Goal: Information Seeking & Learning: Learn about a topic

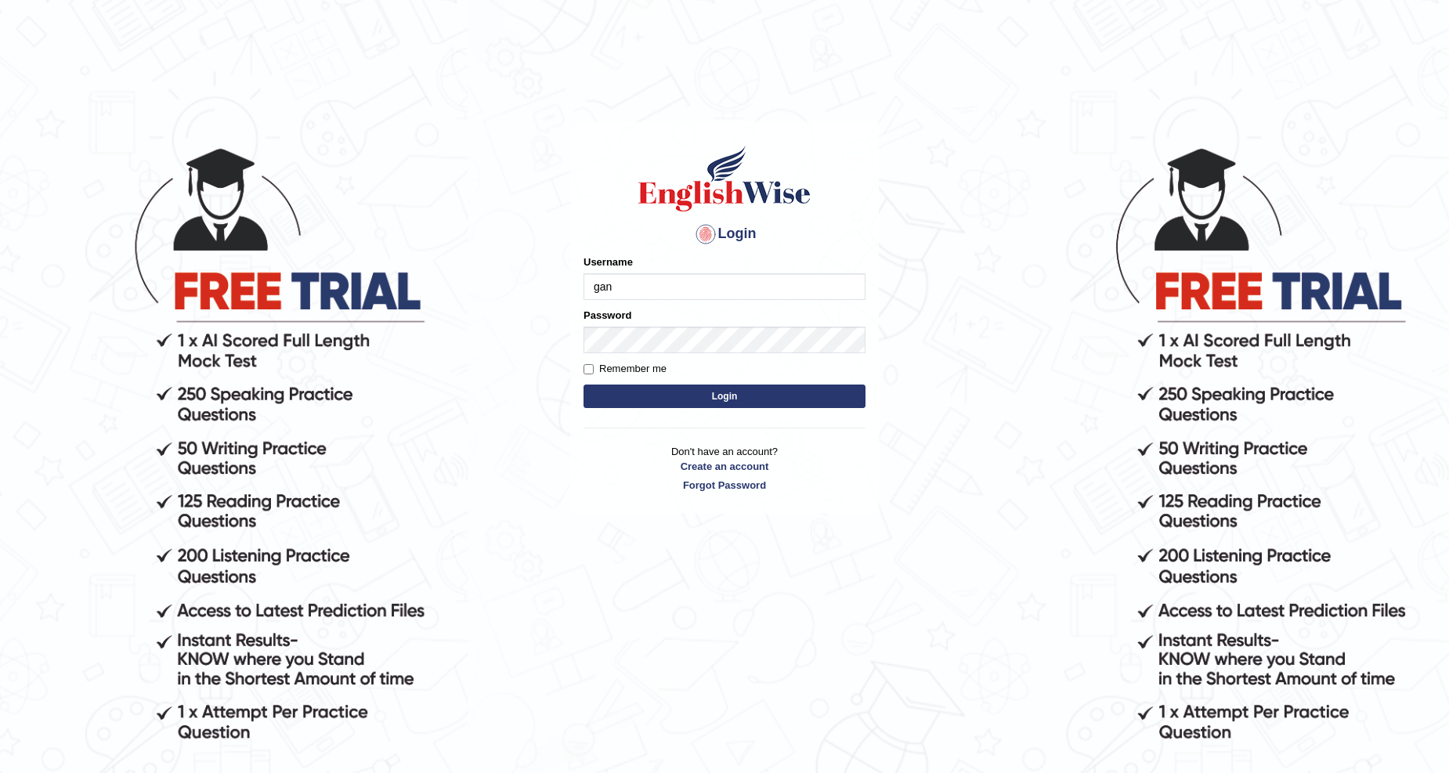
type input "ganchuluun"
click at [584, 385] on button "Login" at bounding box center [725, 397] width 282 height 24
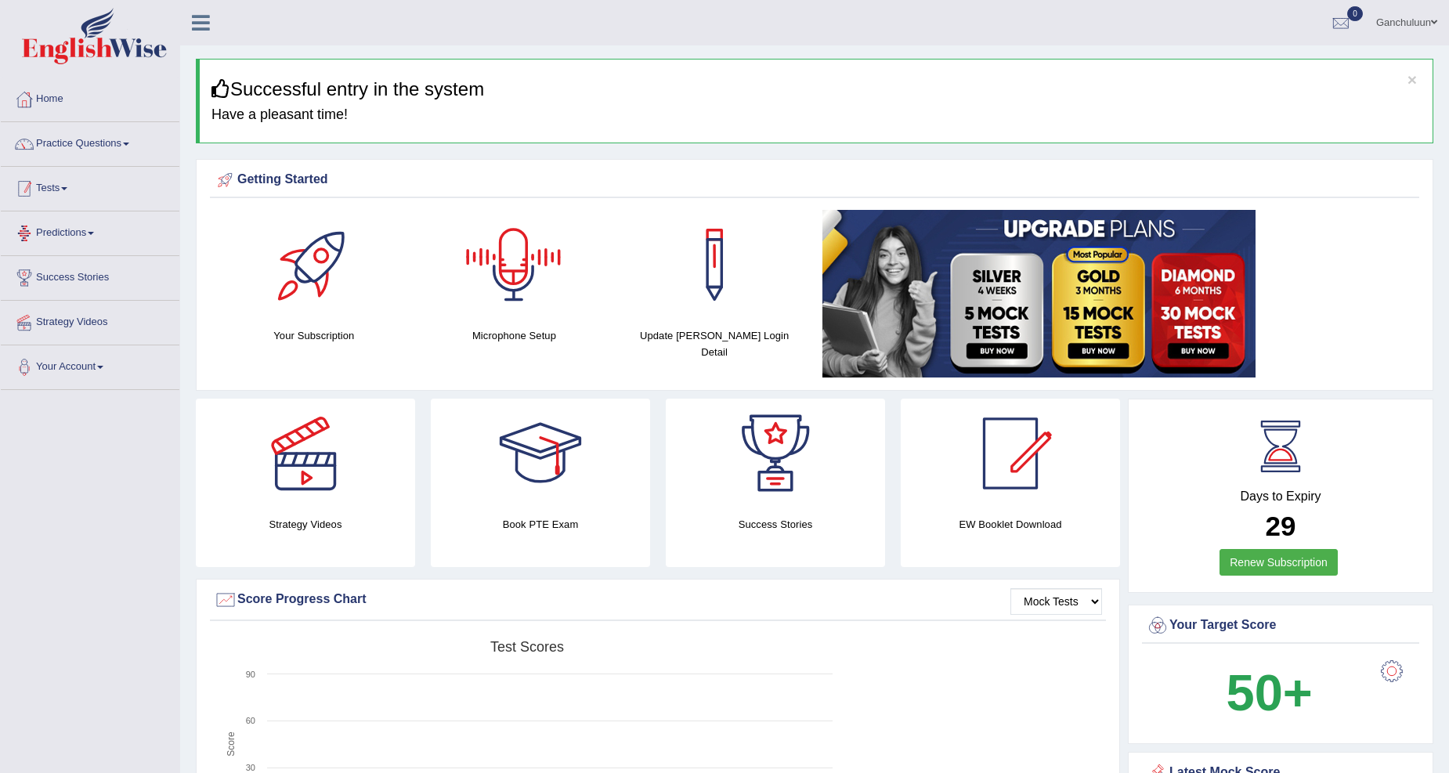
click at [56, 183] on link "Tests" at bounding box center [90, 186] width 179 height 39
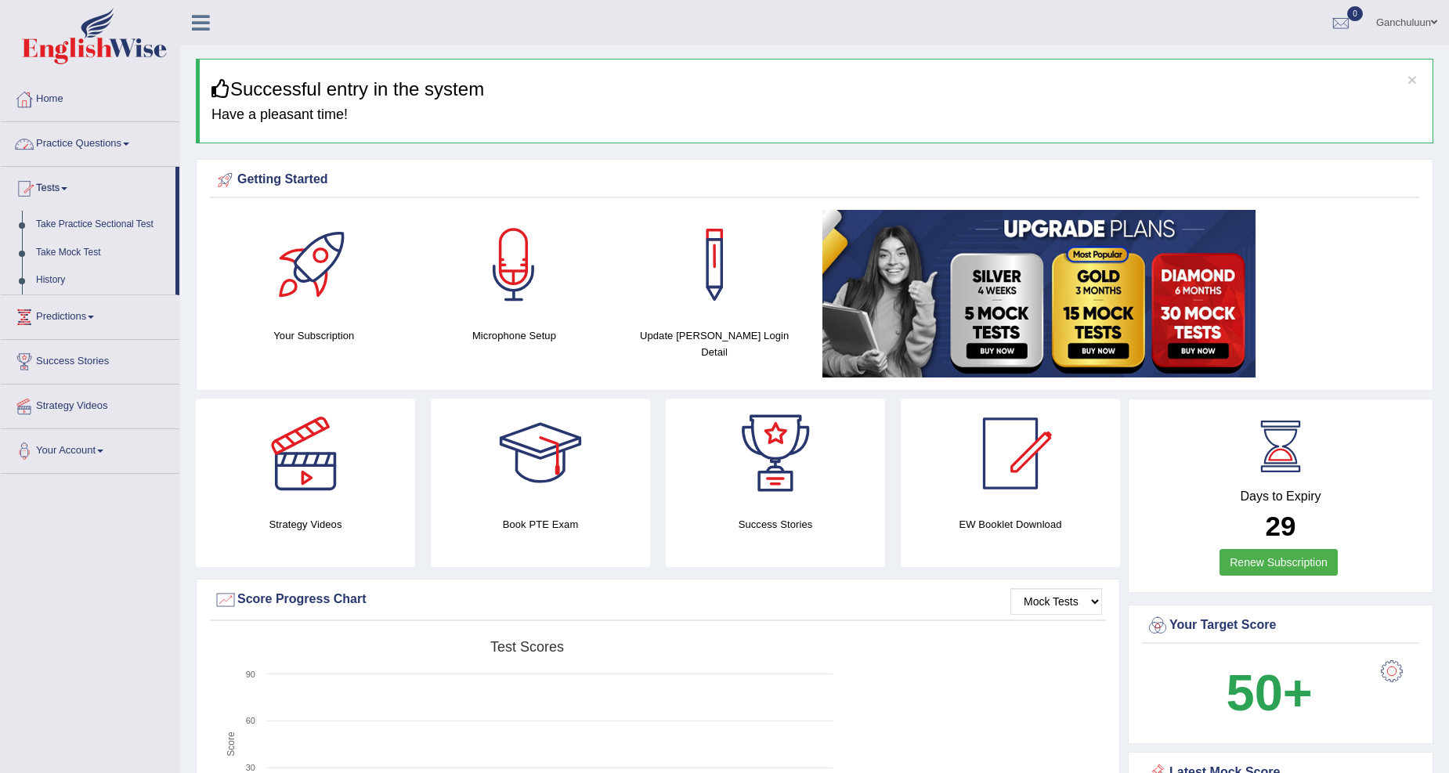
click at [71, 139] on link "Practice Questions" at bounding box center [90, 141] width 179 height 39
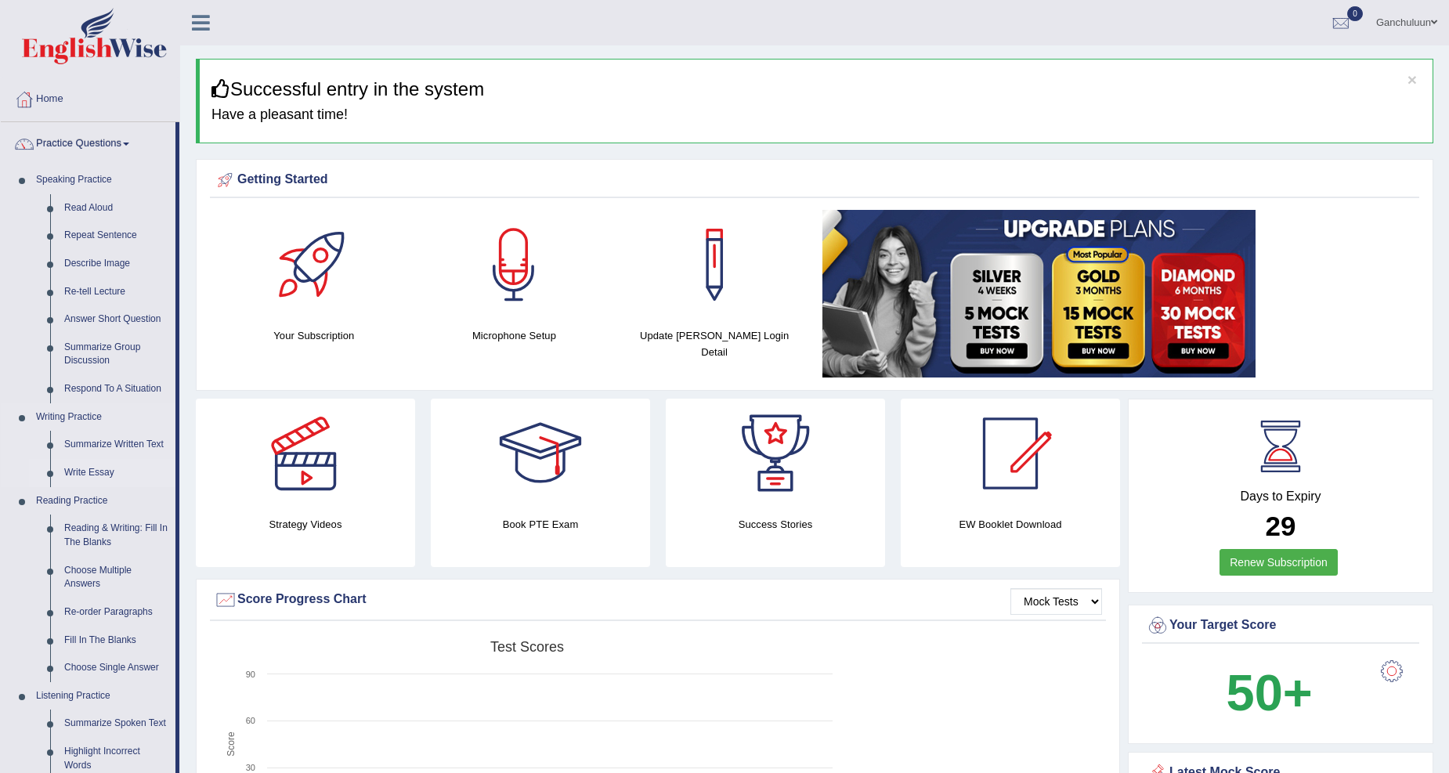
click at [89, 468] on link "Write Essay" at bounding box center [116, 473] width 118 height 28
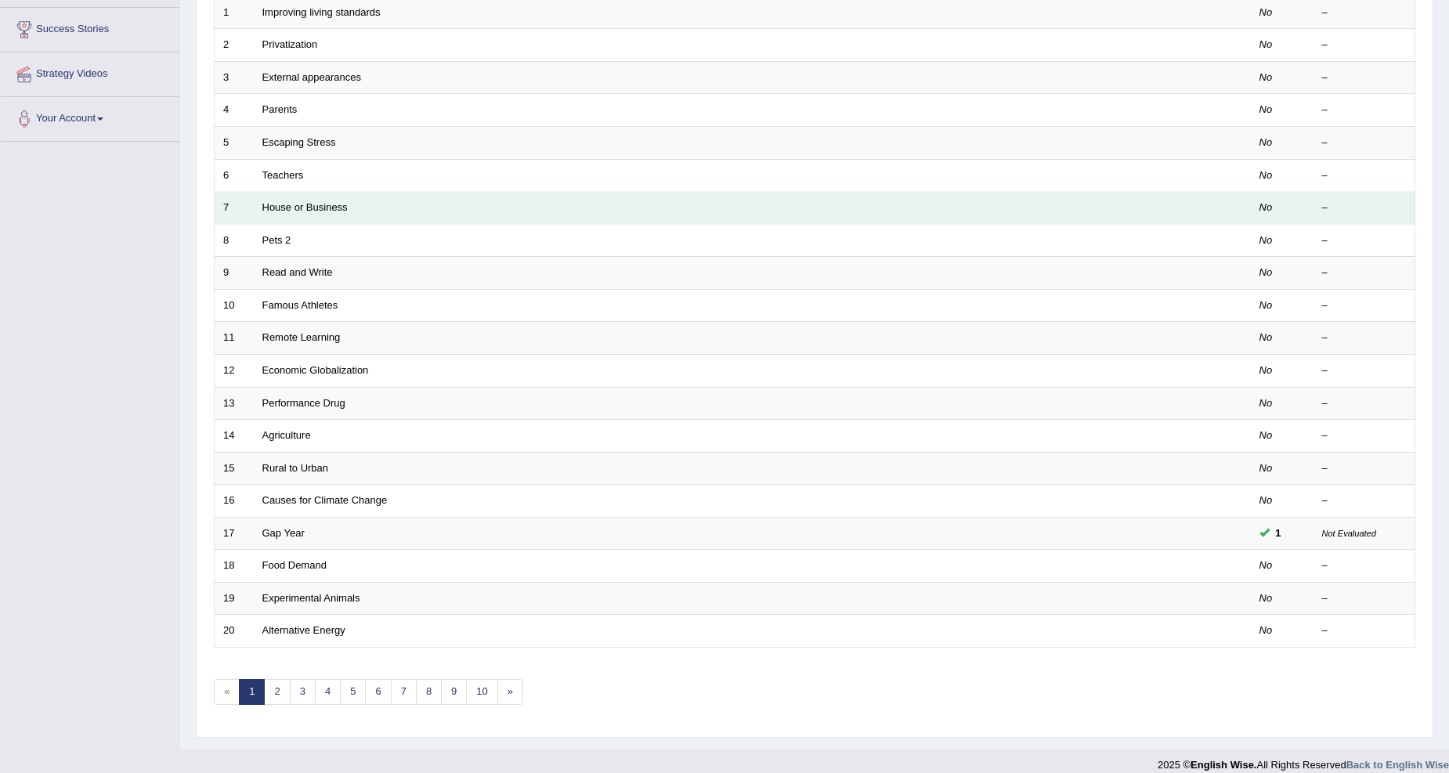
scroll to position [263, 0]
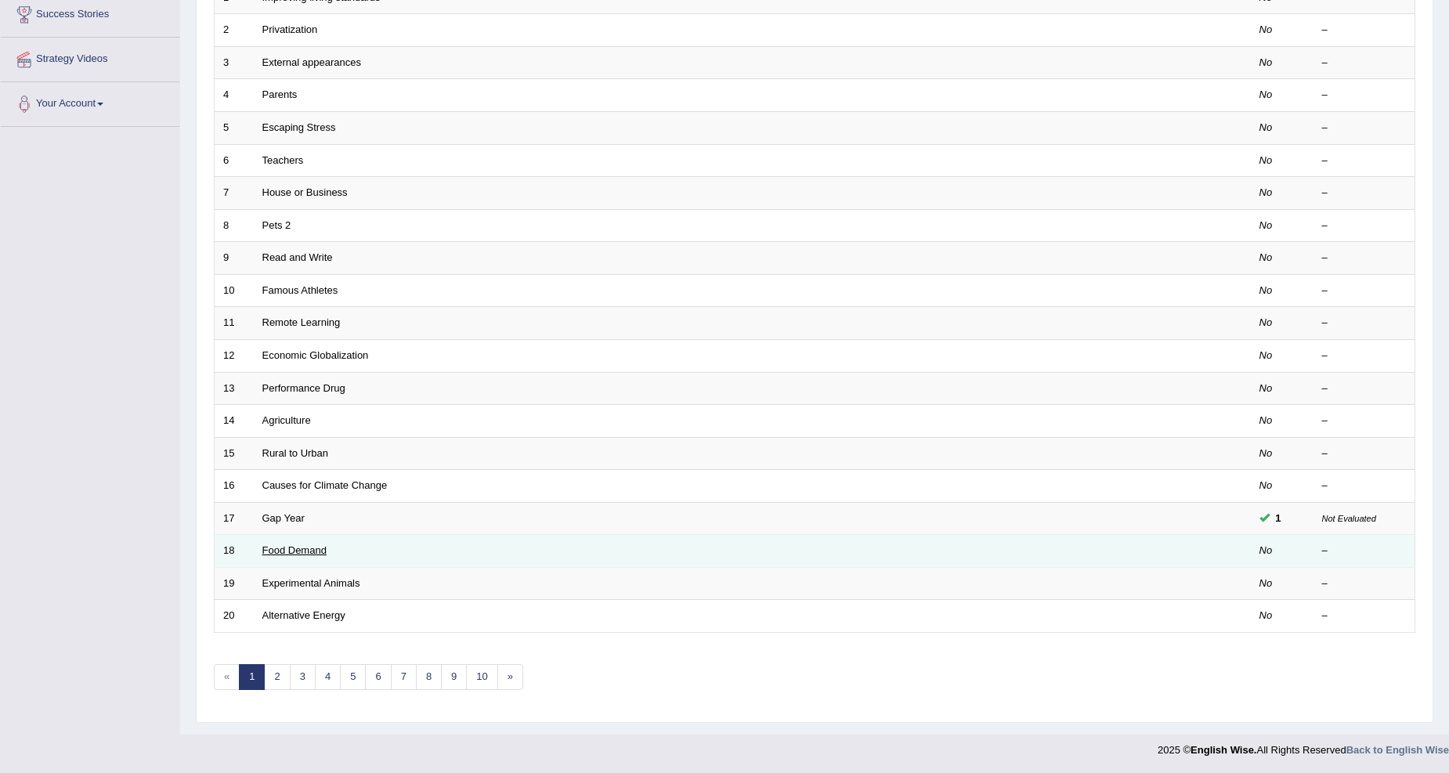
click at [321, 554] on link "Food Demand" at bounding box center [294, 550] width 64 height 12
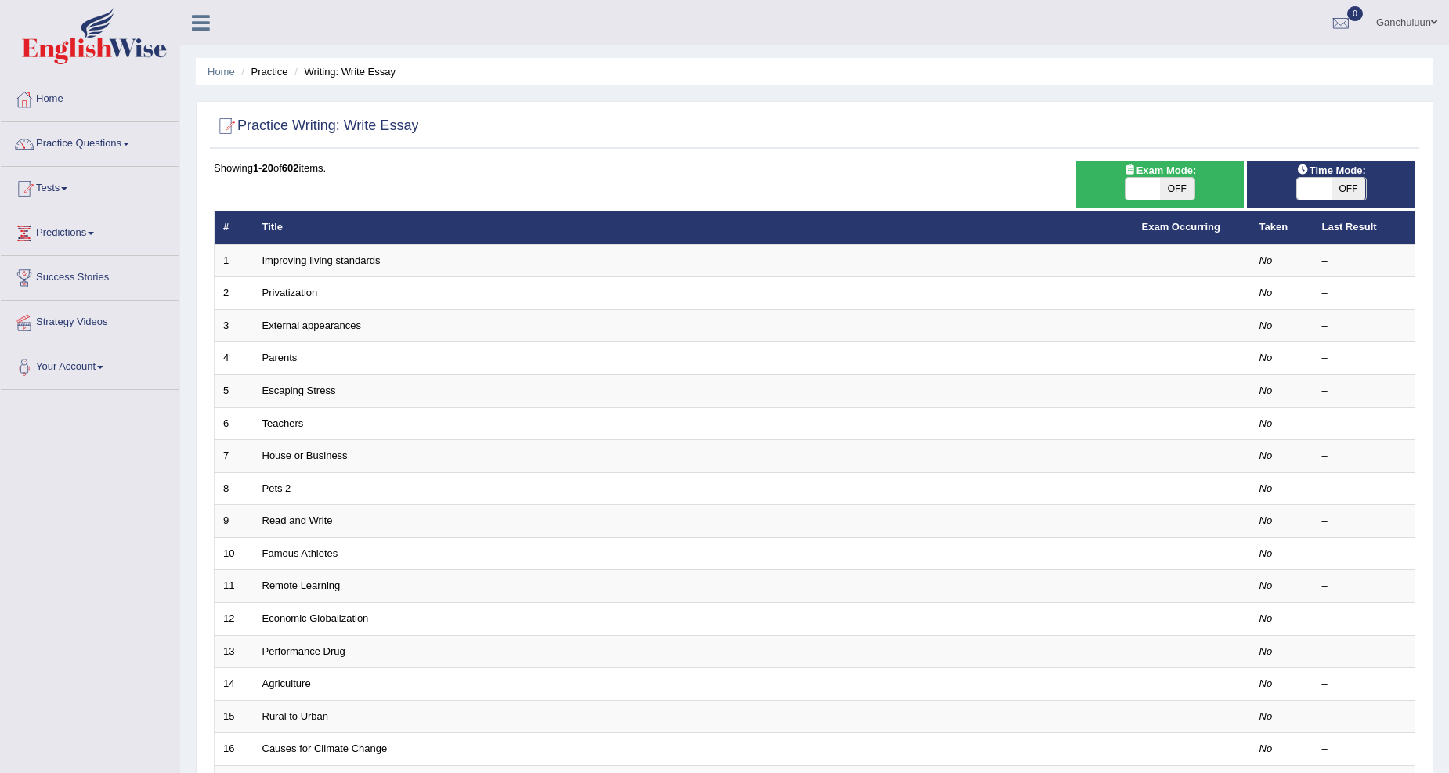
click at [1355, 192] on span "OFF" at bounding box center [1349, 189] width 34 height 22
checkbox input "true"
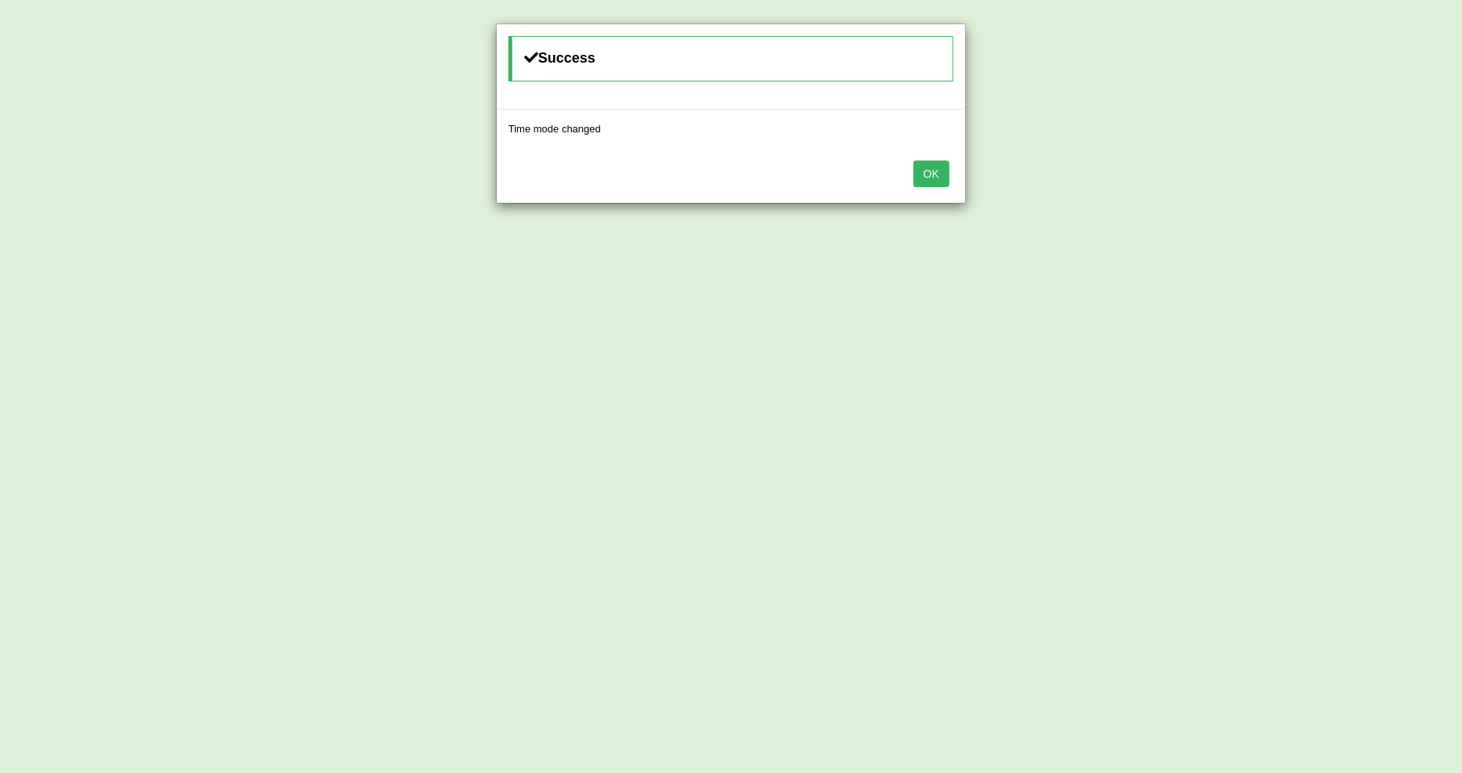
click at [913, 167] on button "OK" at bounding box center [931, 174] width 36 height 27
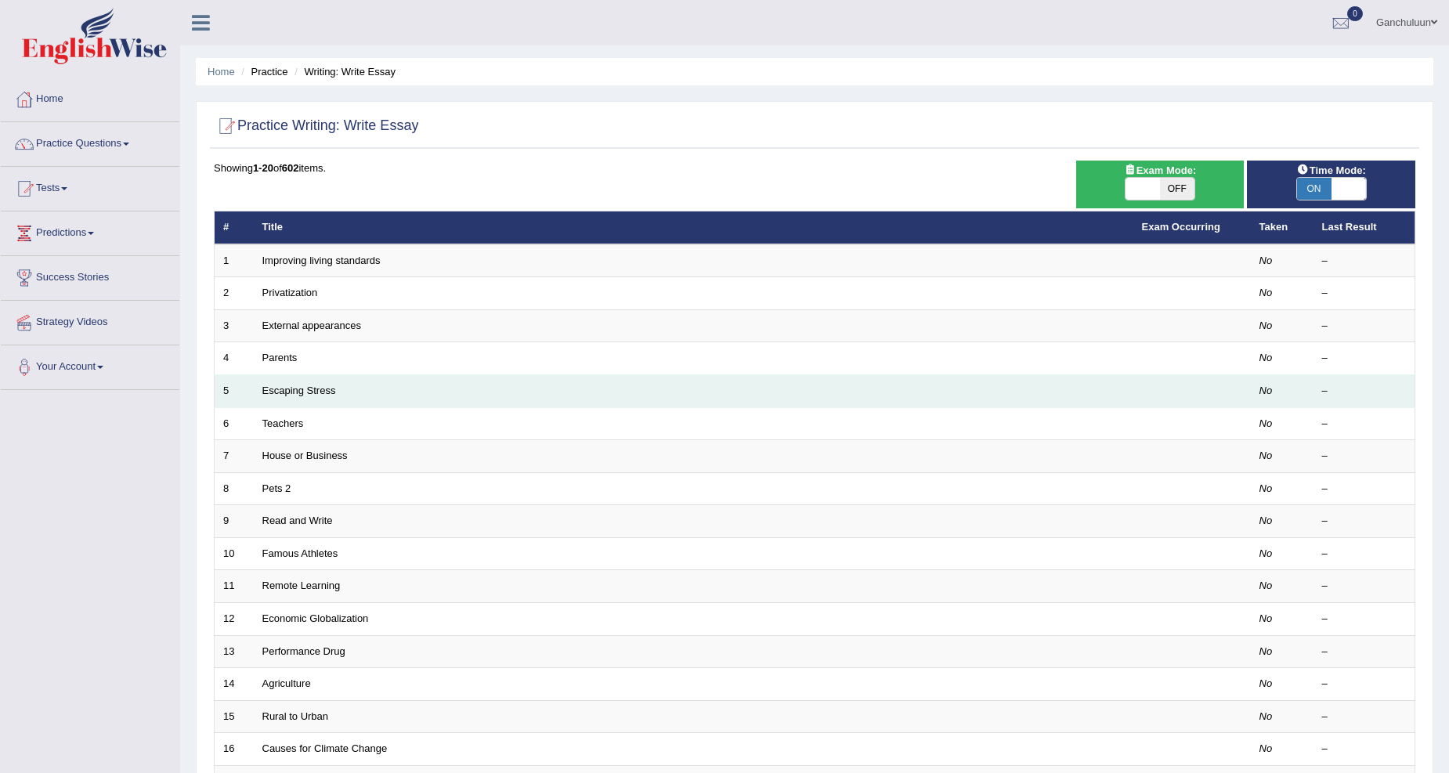
scroll to position [263, 0]
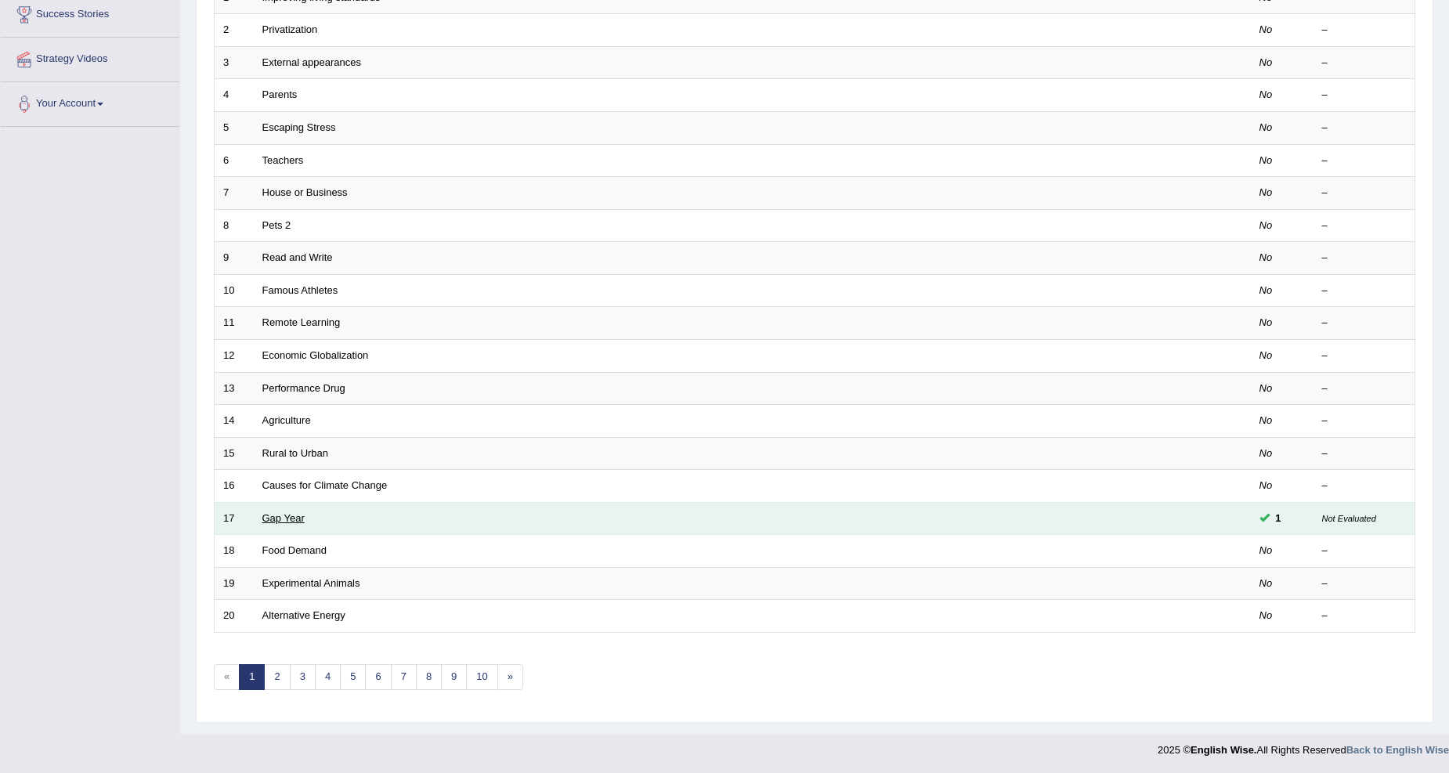
click at [264, 519] on link "Gap Year" at bounding box center [283, 518] width 42 height 12
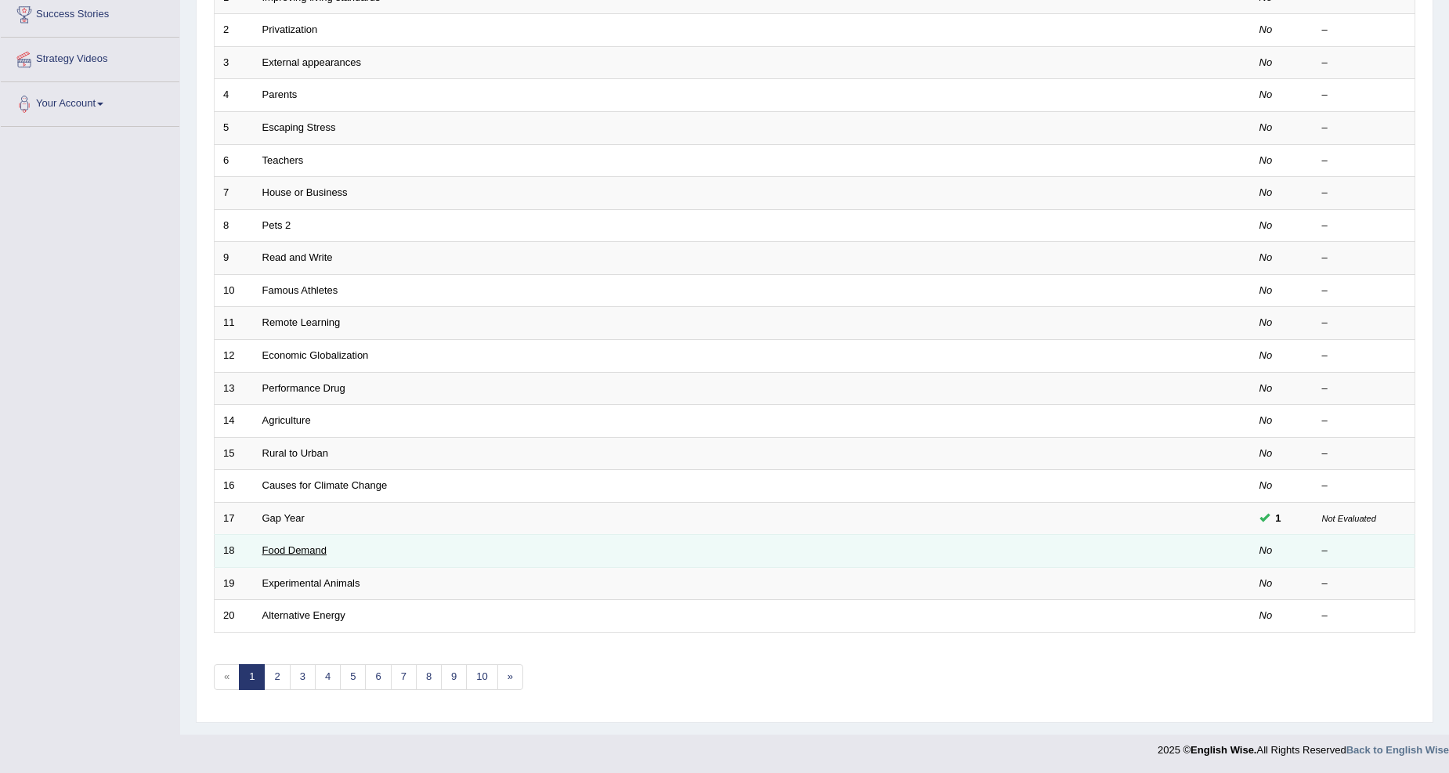
click at [288, 552] on link "Food Demand" at bounding box center [294, 550] width 64 height 12
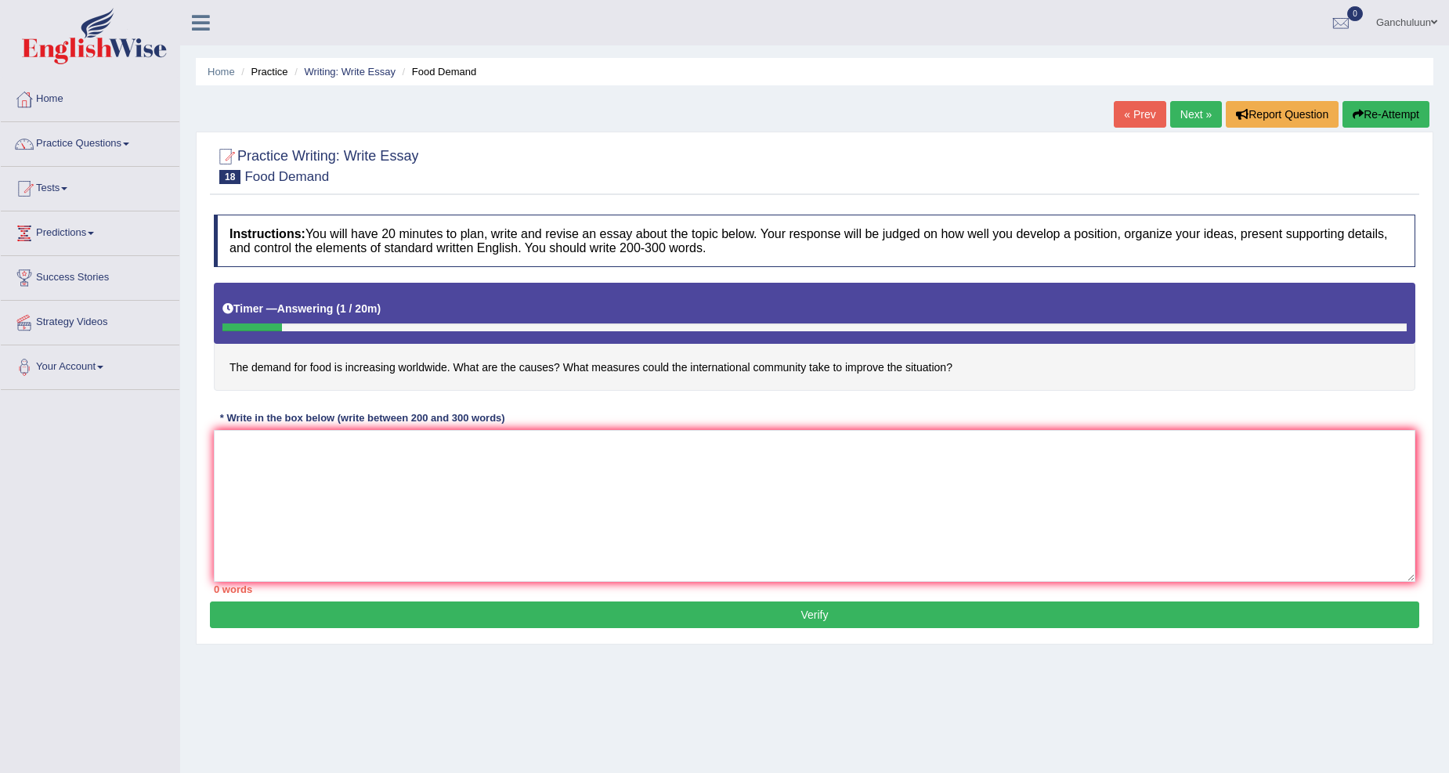
scroll to position [49, 0]
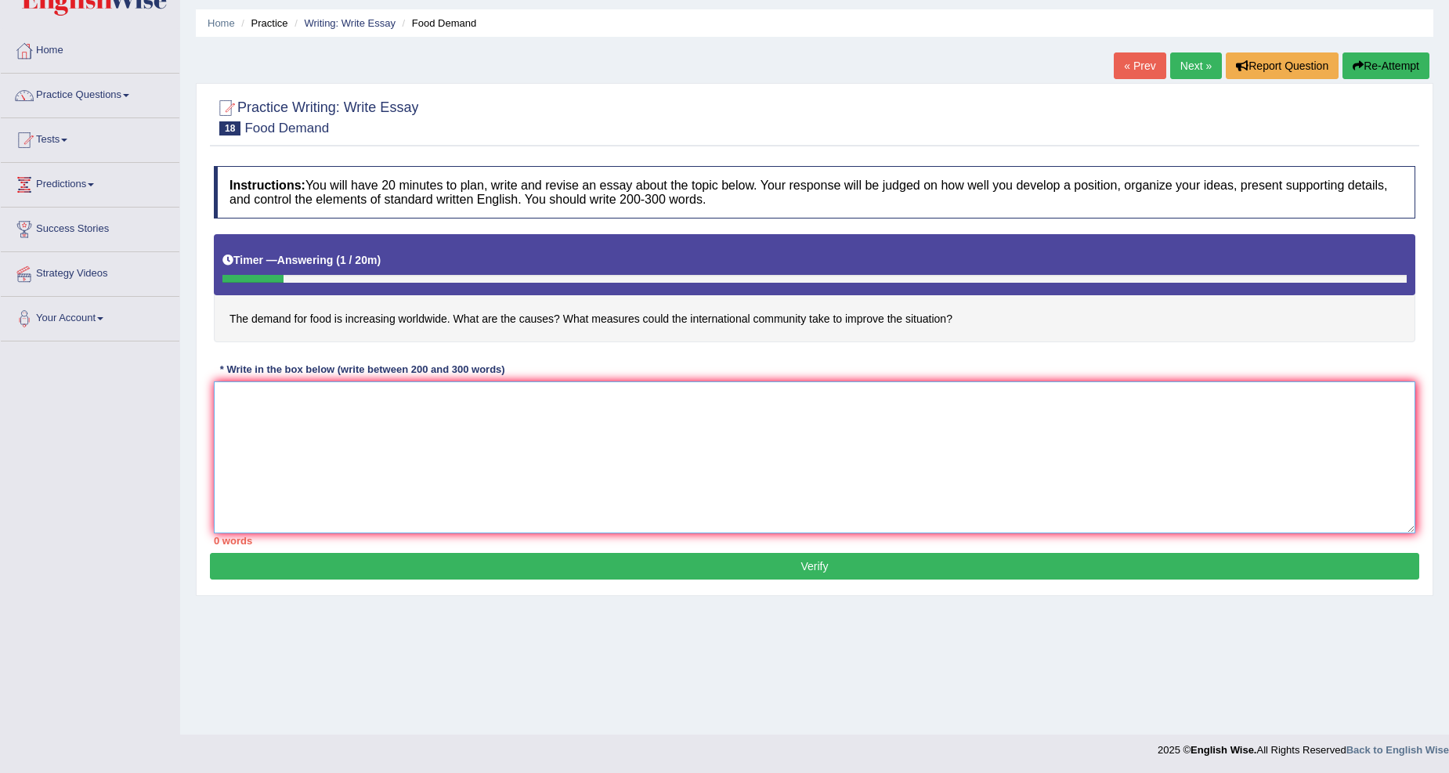
click at [361, 426] on textarea at bounding box center [815, 458] width 1202 height 152
click at [468, 411] on textarea at bounding box center [815, 458] width 1202 height 152
type textarea "t"
click at [337, 405] on textarea at bounding box center [815, 458] width 1202 height 152
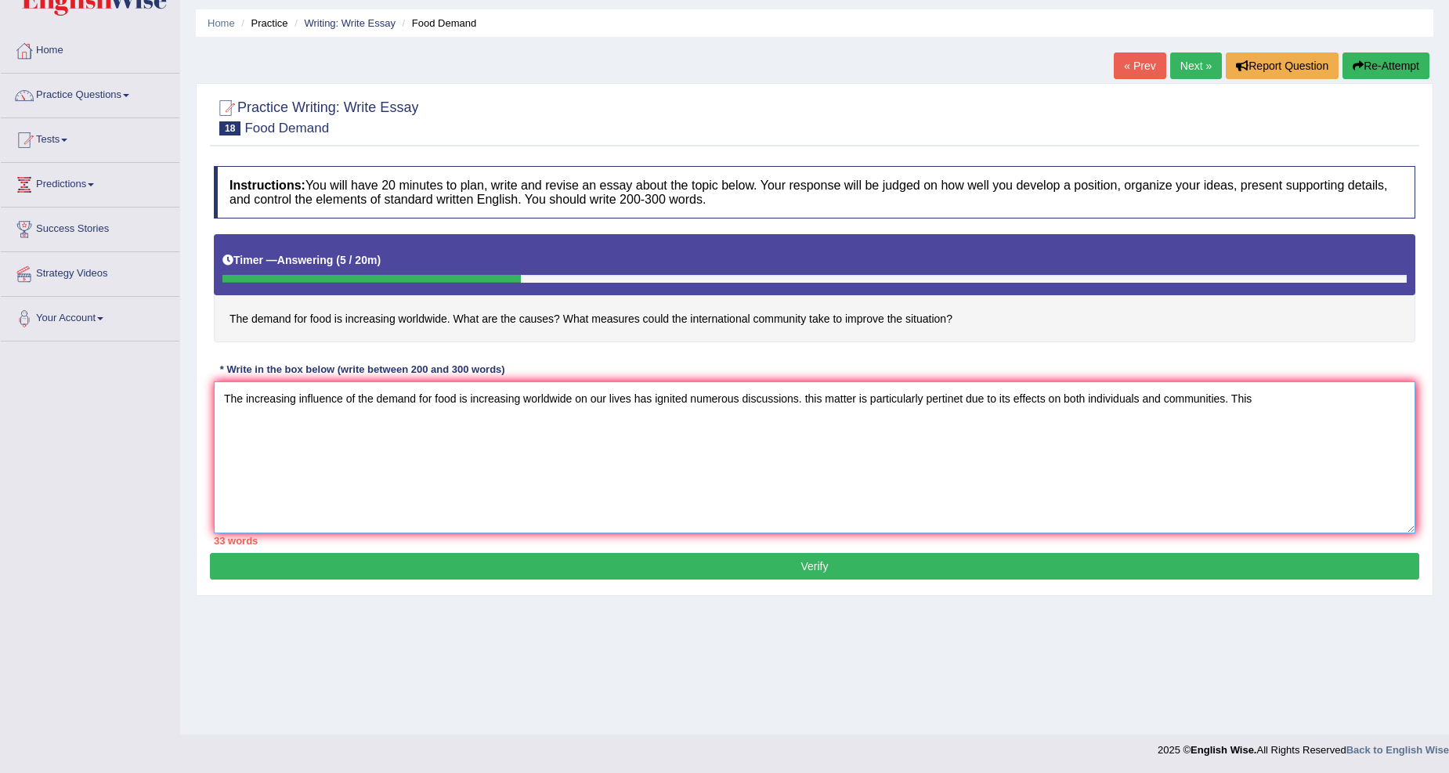
click at [809, 396] on textarea "The increasing influence of the demand for food is increasing worldwide on our …" at bounding box center [815, 458] width 1202 height 152
click at [1279, 401] on textarea "The increasing influence of the demand for food is increasing worldwide on our …" at bounding box center [815, 458] width 1202 height 152
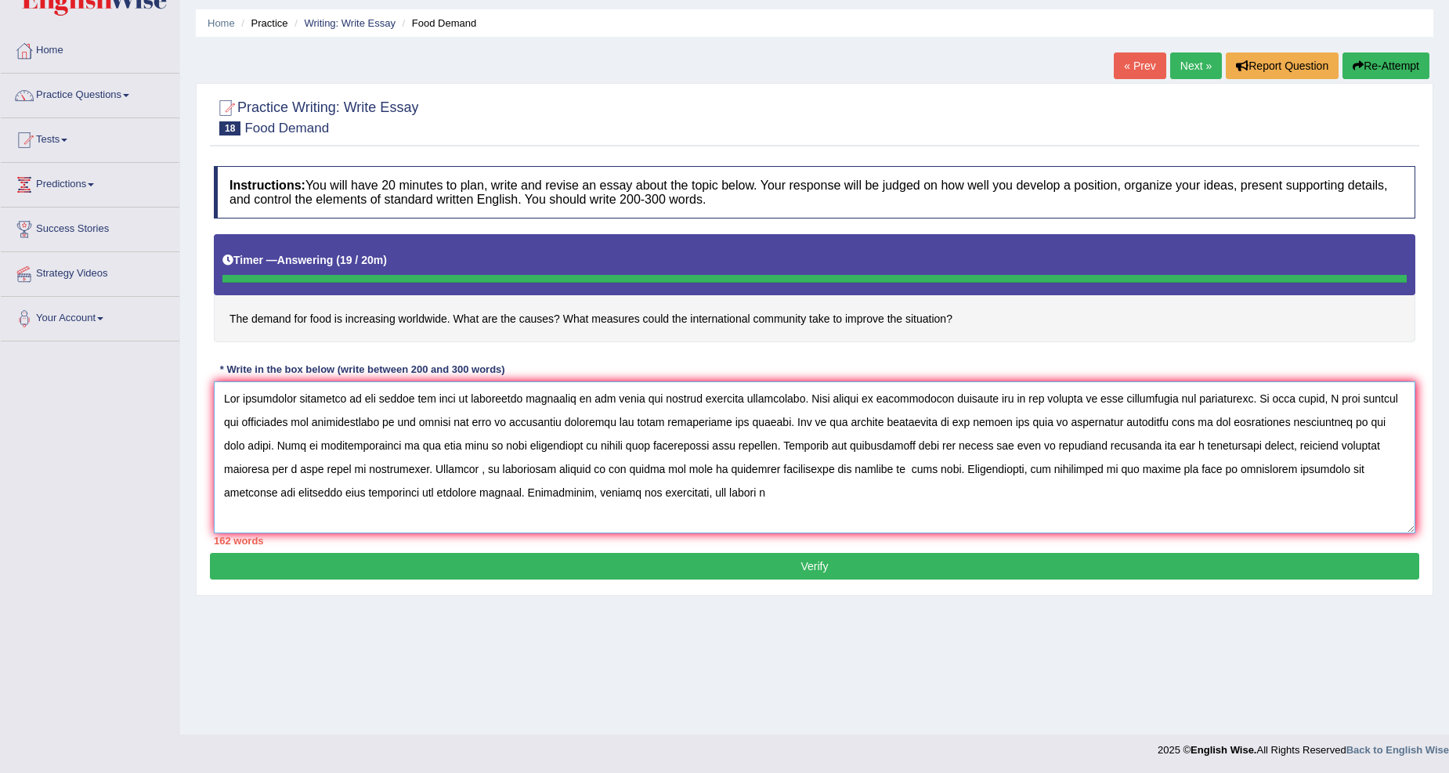
type textarea "The increasing influence of the demand for food is increasing worldwide on our …"
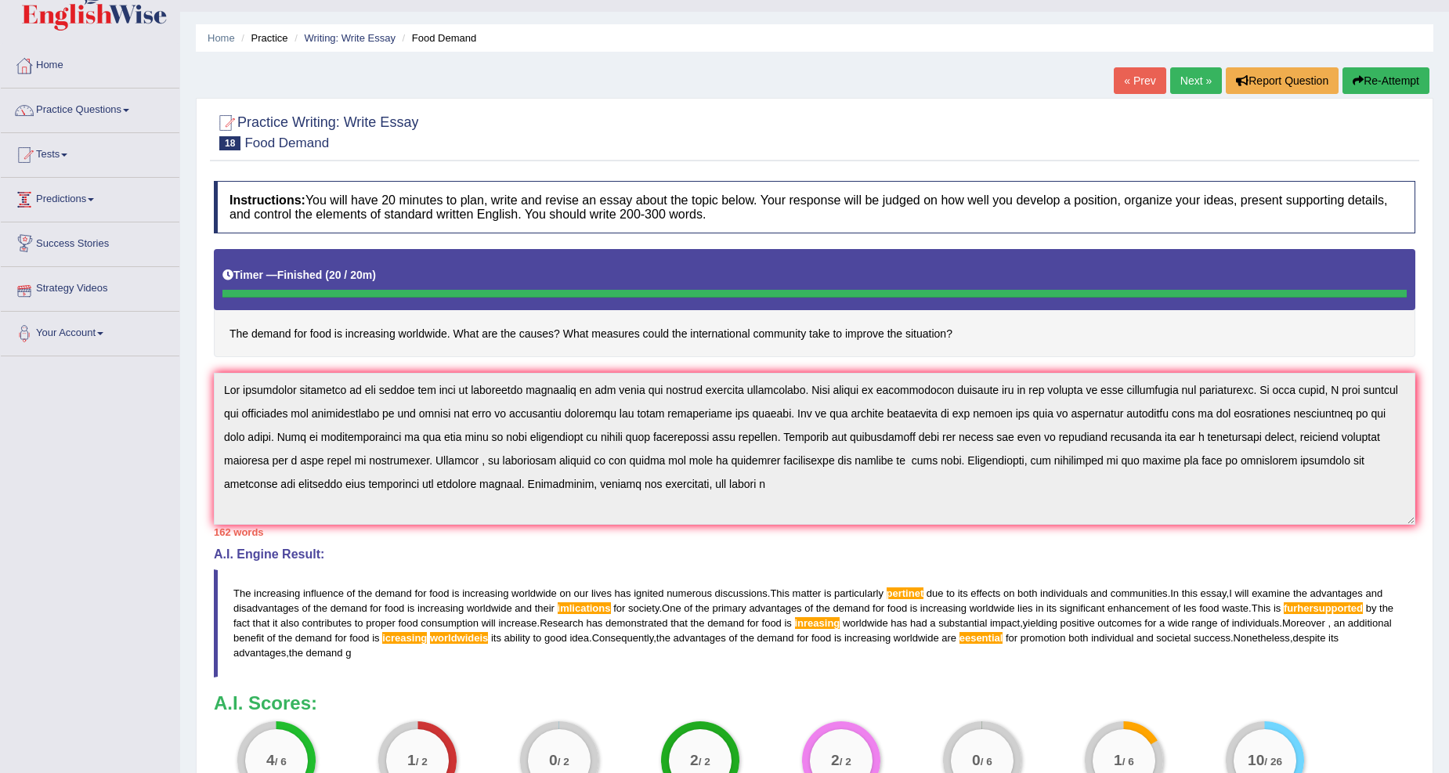
scroll to position [0, 0]
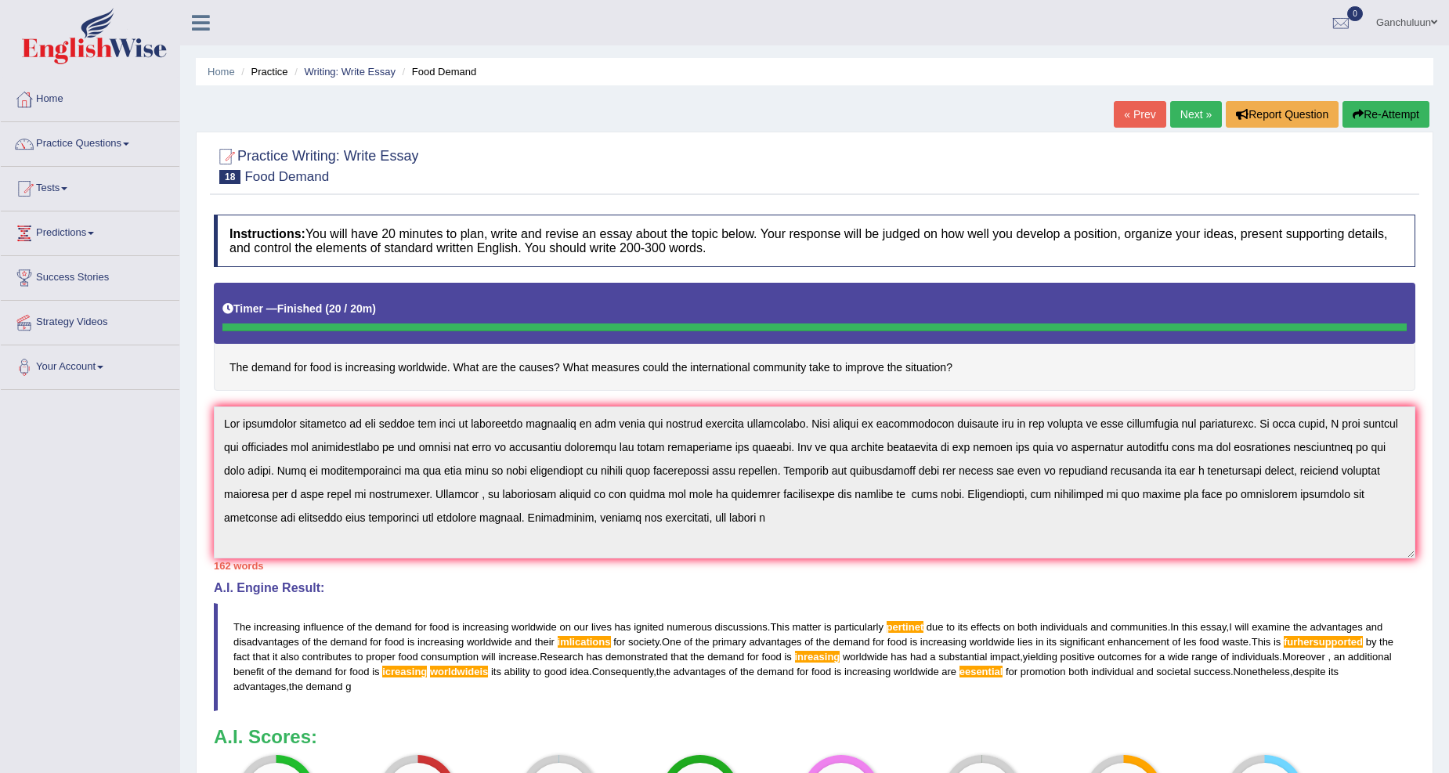
click at [1185, 111] on link "Next »" at bounding box center [1196, 114] width 52 height 27
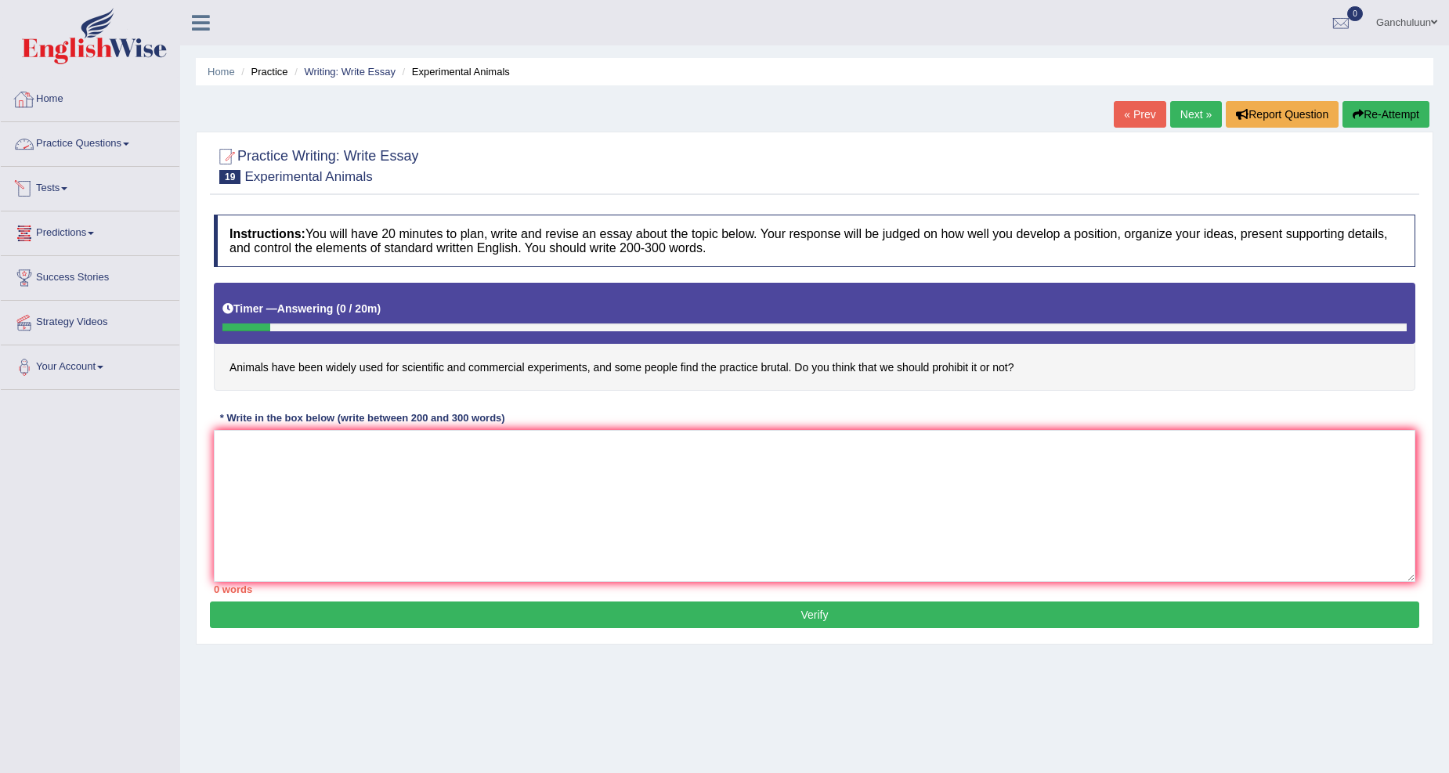
click at [83, 139] on link "Practice Questions" at bounding box center [90, 141] width 179 height 39
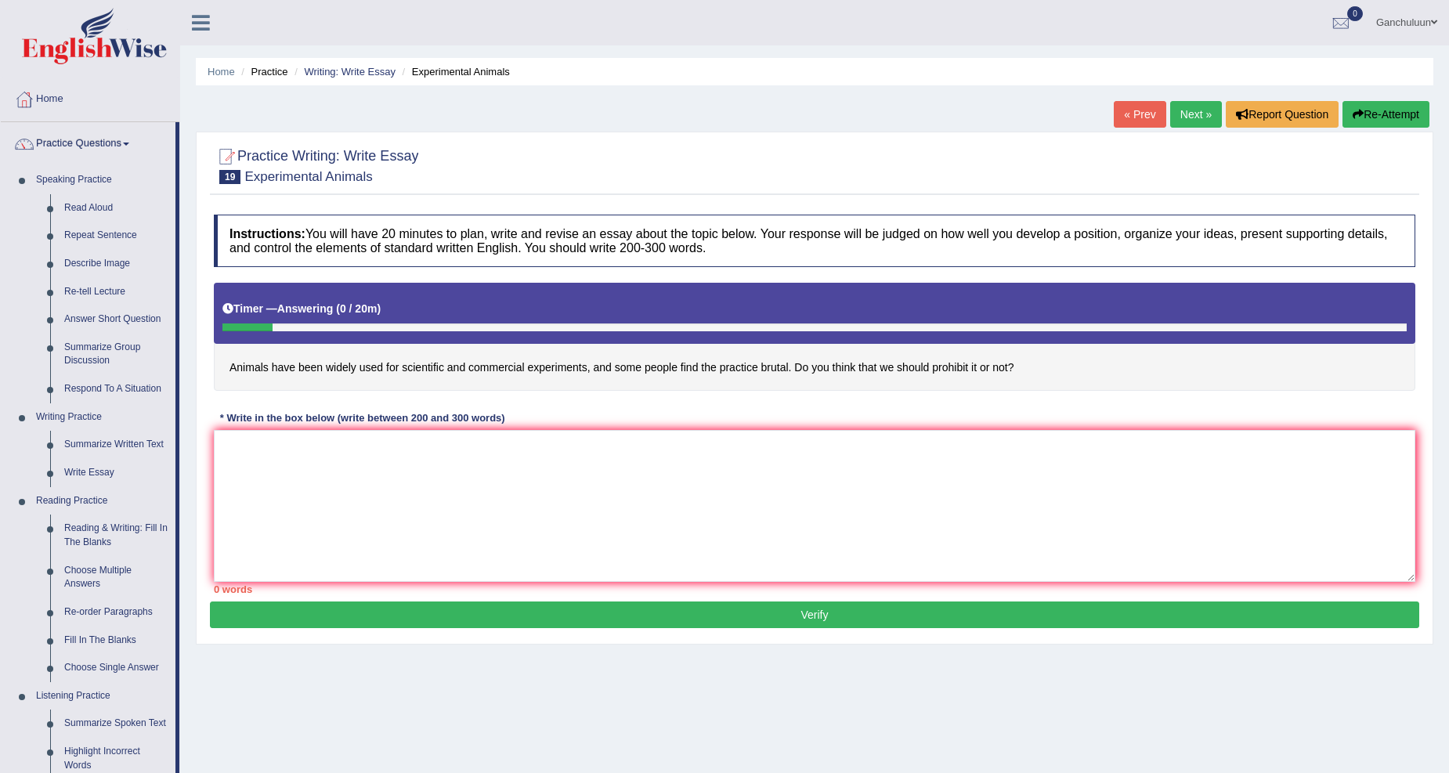
click at [1177, 106] on link "Next »" at bounding box center [1196, 114] width 52 height 27
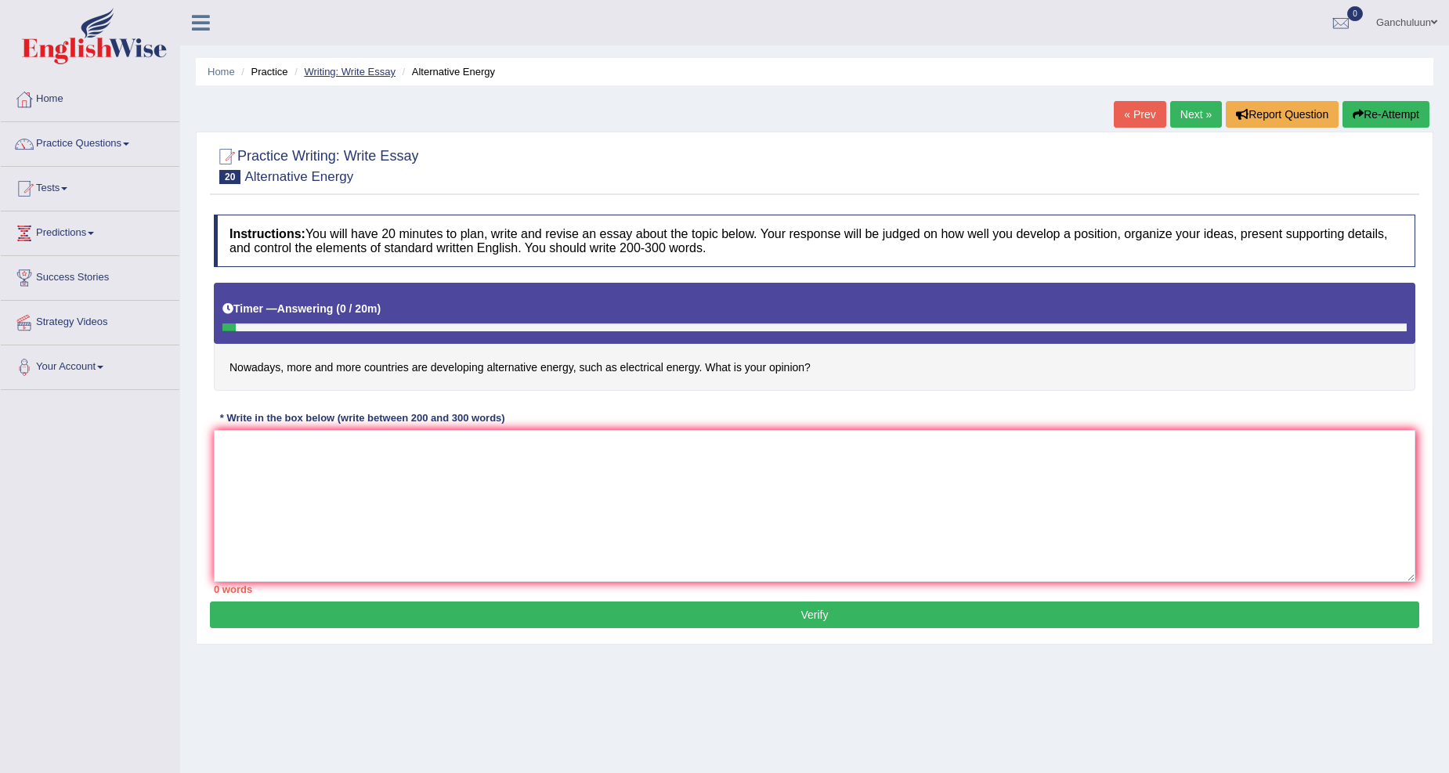
click at [341, 71] on link "Writing: Write Essay" at bounding box center [350, 72] width 92 height 12
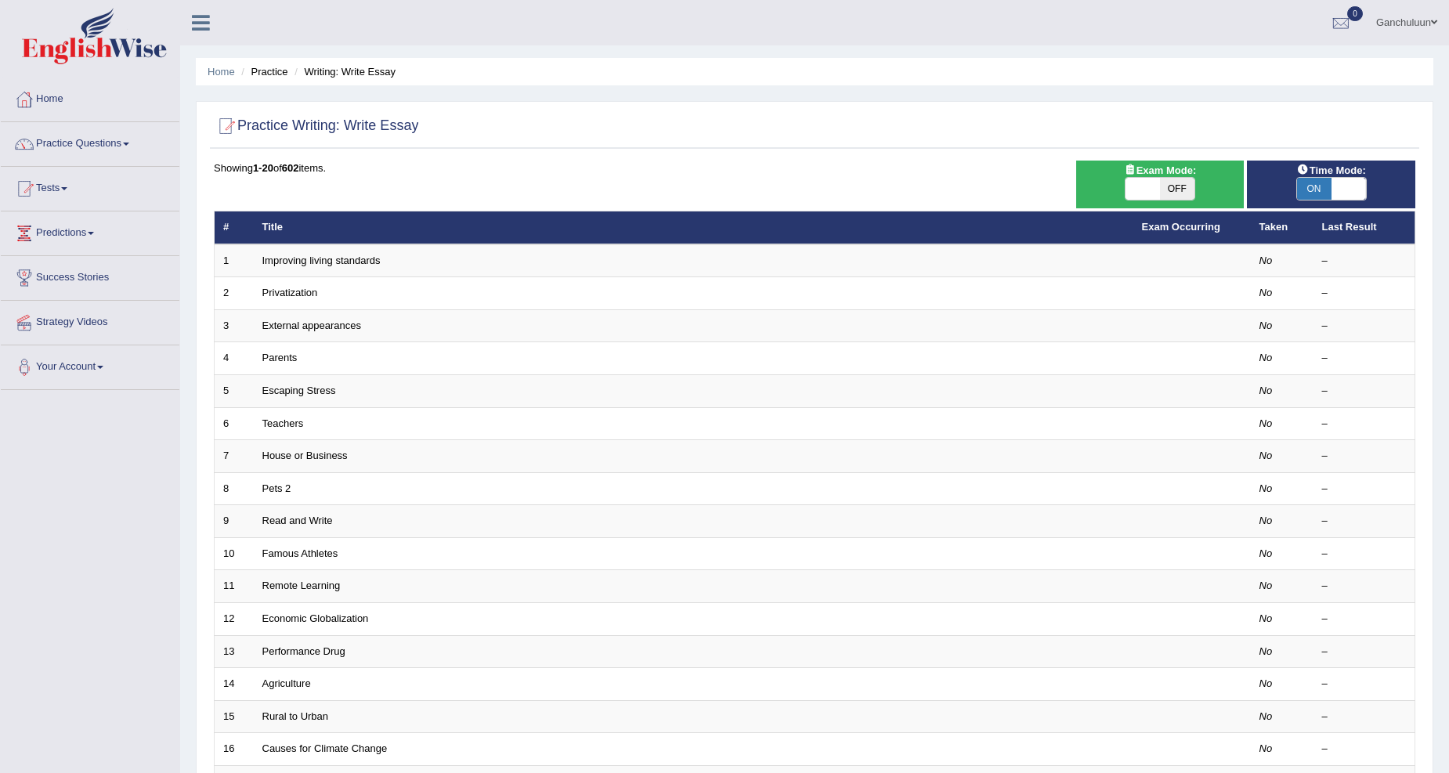
click at [1322, 190] on span "ON" at bounding box center [1314, 189] width 34 height 22
checkbox input "false"
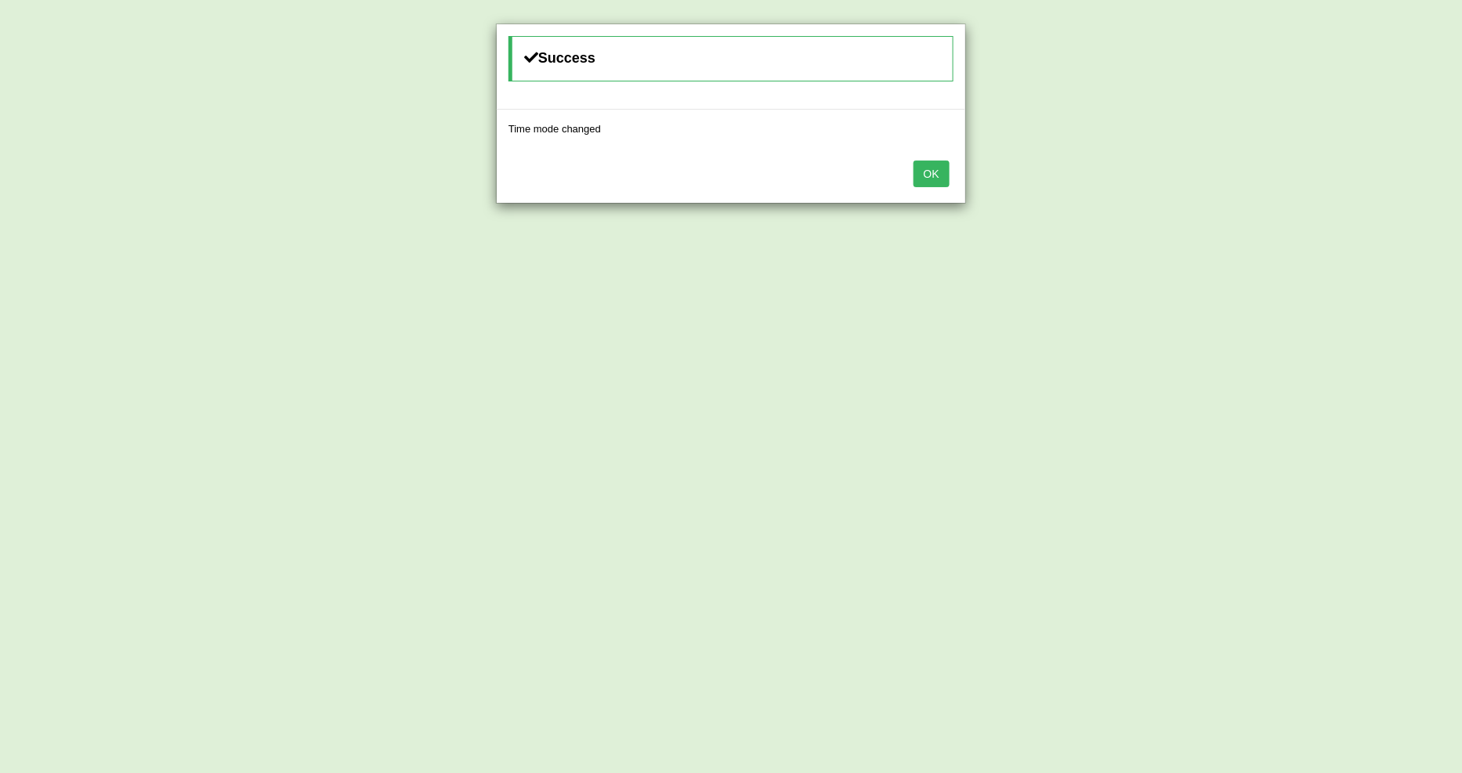
click at [918, 165] on button "OK" at bounding box center [931, 174] width 36 height 27
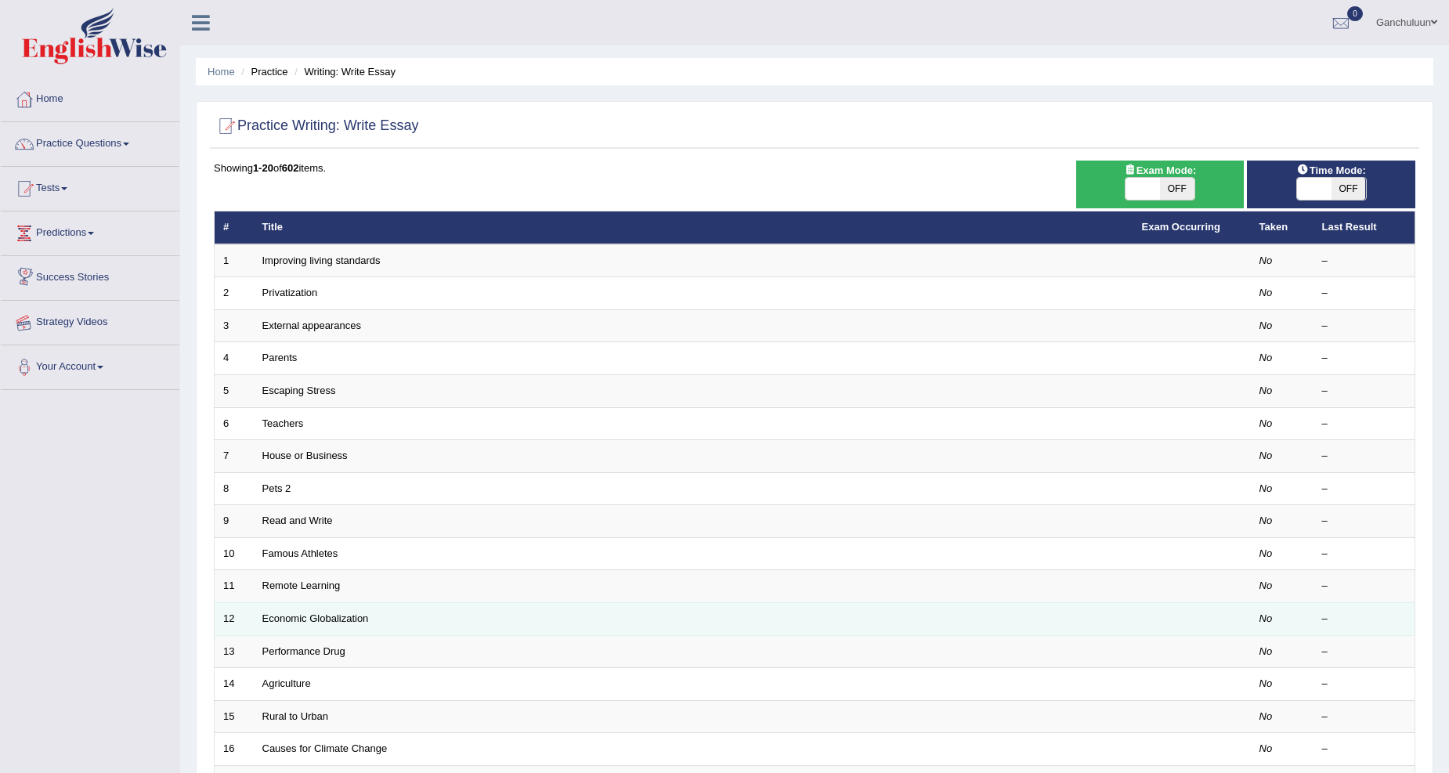
scroll to position [263, 0]
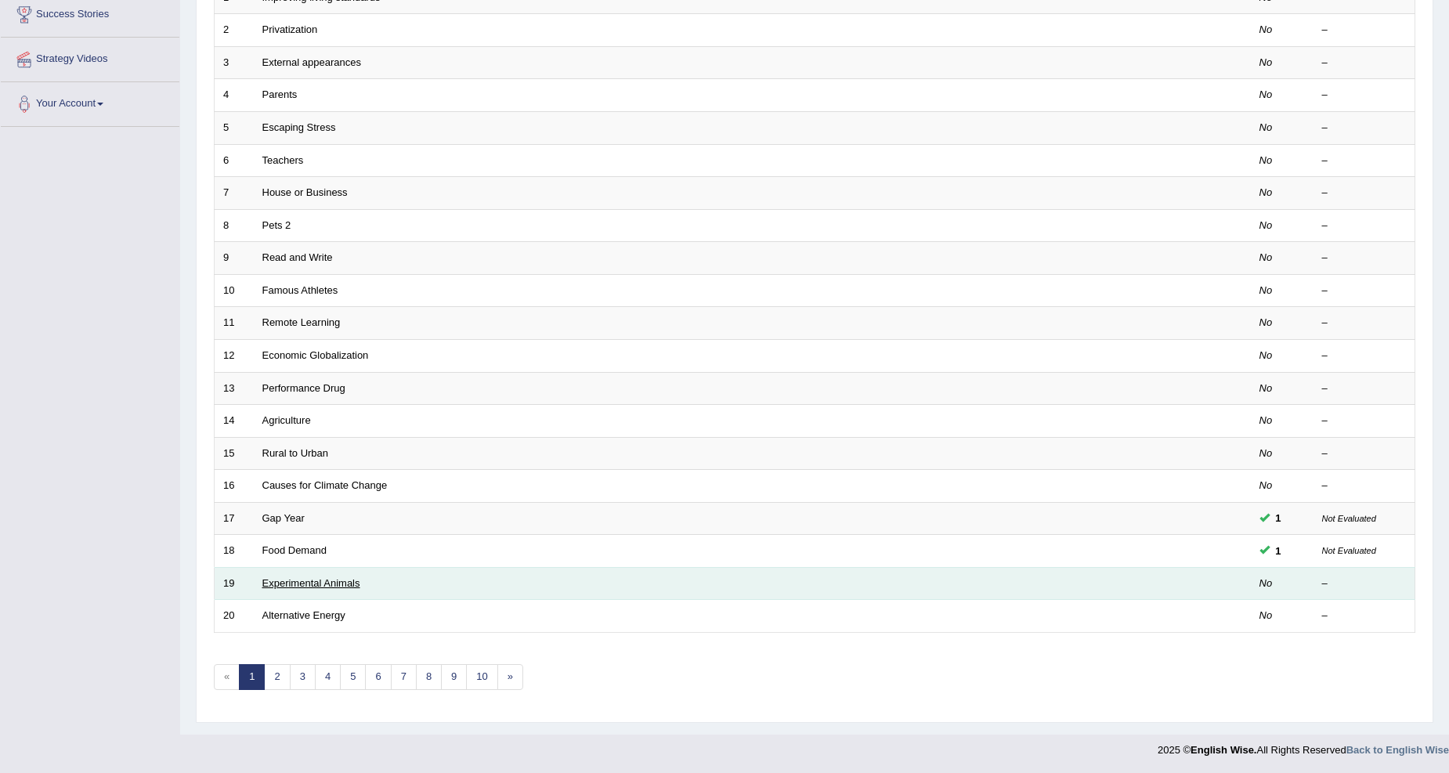
click at [330, 584] on link "Experimental Animals" at bounding box center [311, 583] width 98 height 12
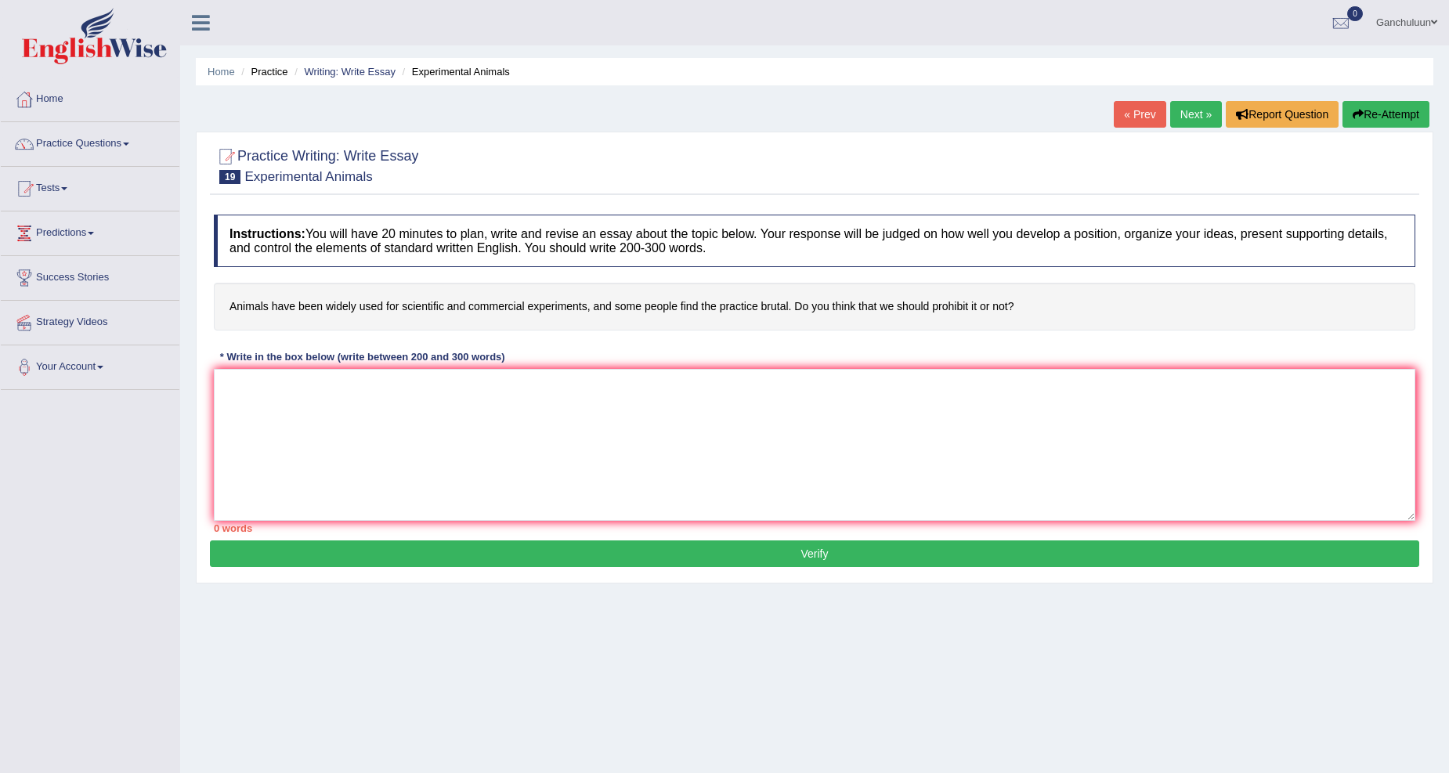
click at [94, 232] on span at bounding box center [91, 233] width 6 height 3
click at [63, 194] on link "Tests" at bounding box center [90, 186] width 179 height 39
click at [124, 143] on link "Practice Questions" at bounding box center [90, 141] width 179 height 39
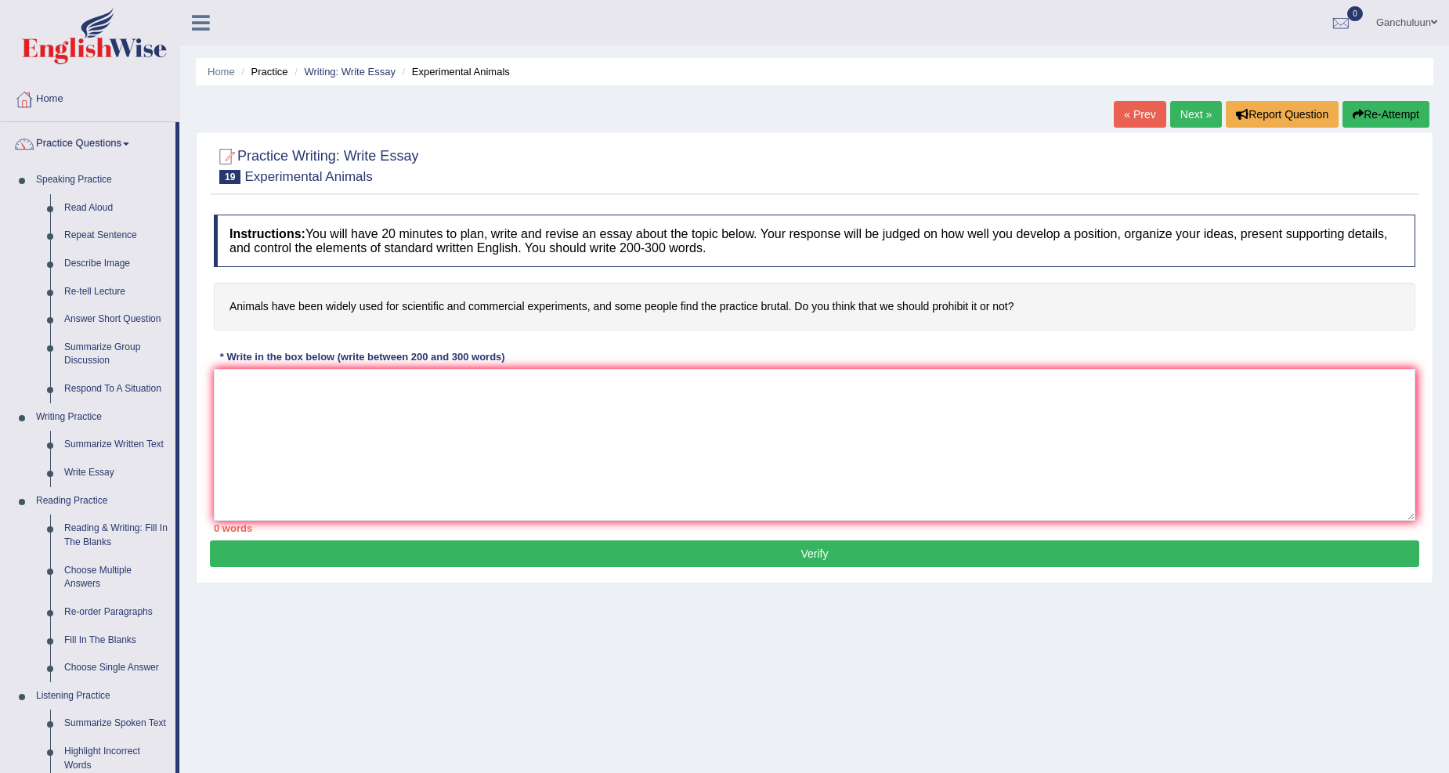
click at [1202, 110] on link "Next »" at bounding box center [1196, 114] width 52 height 27
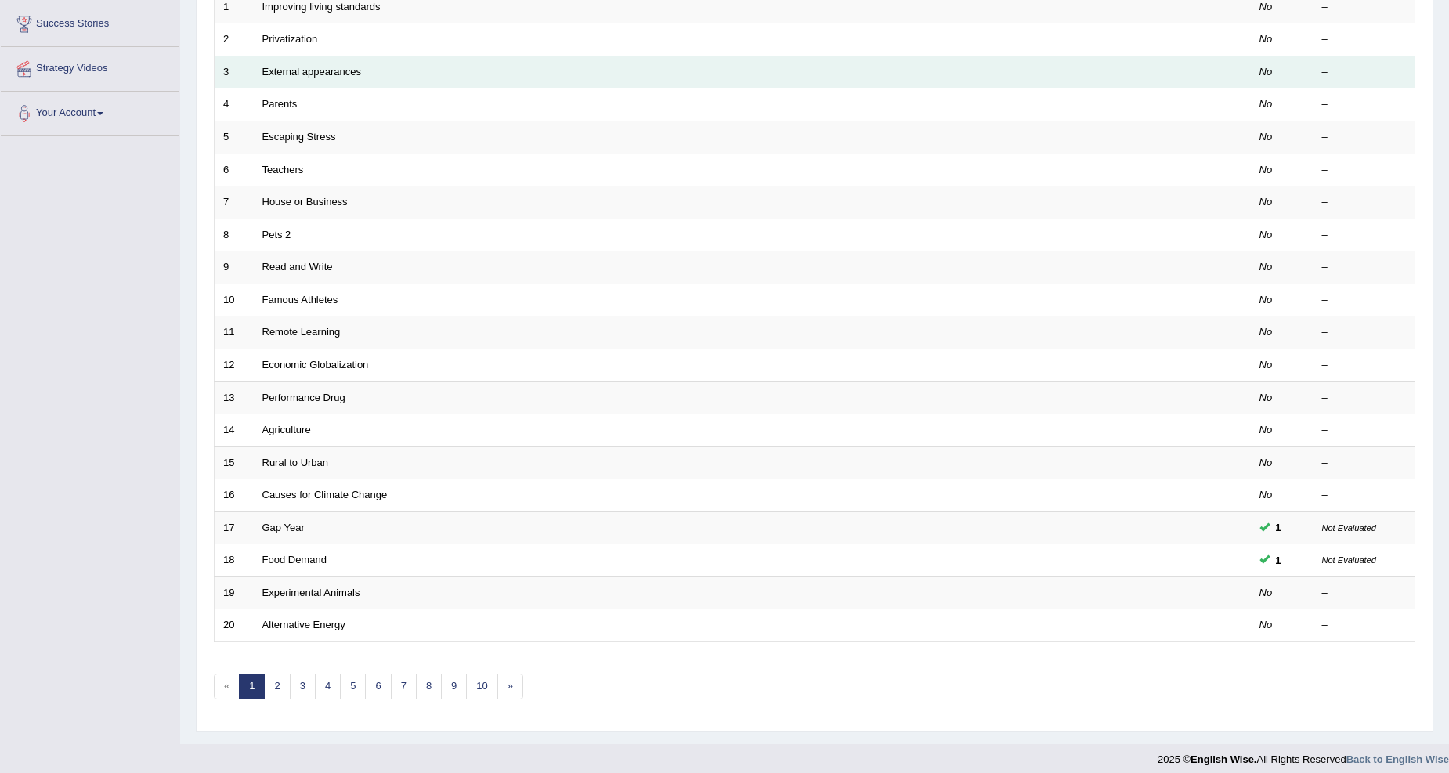
scroll to position [263, 0]
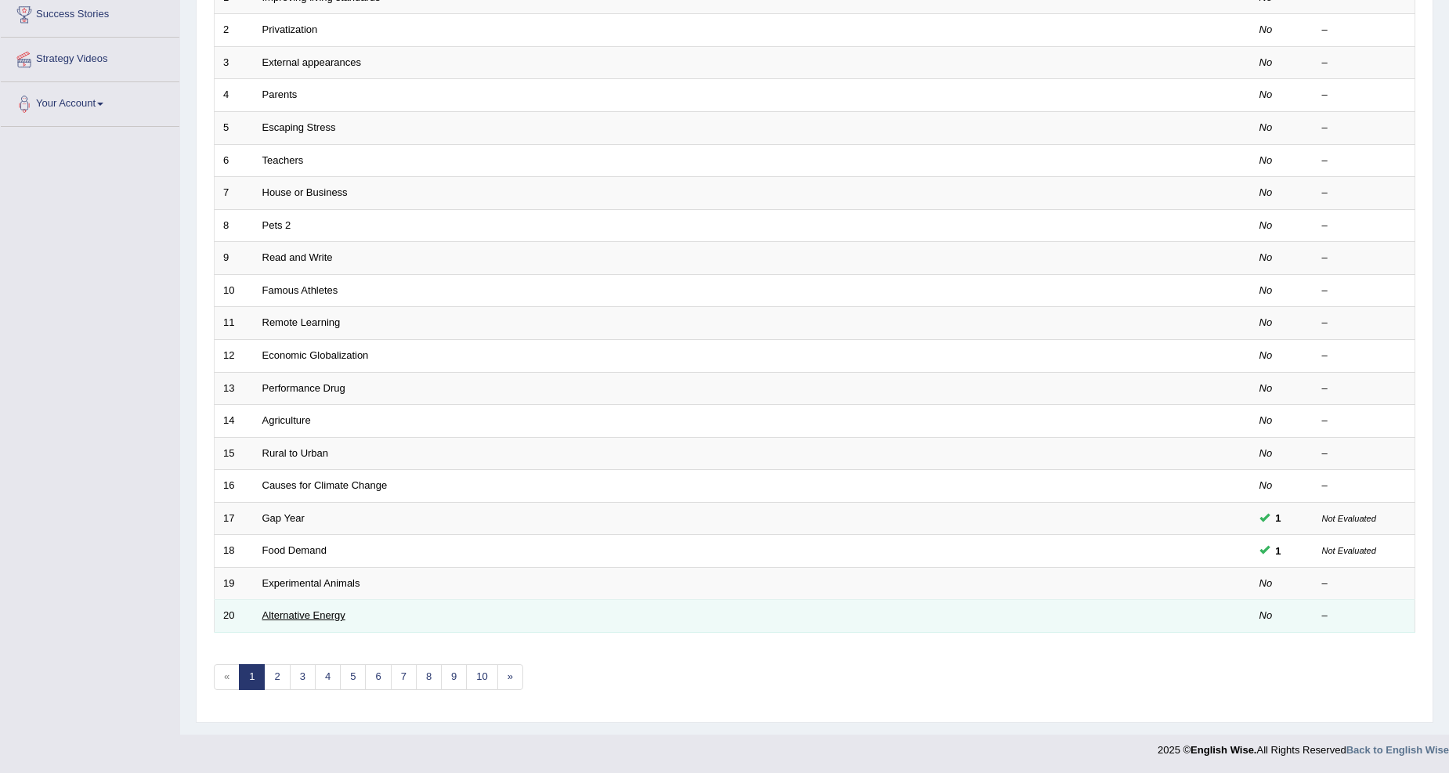
click at [339, 620] on link "Alternative Energy" at bounding box center [303, 616] width 83 height 12
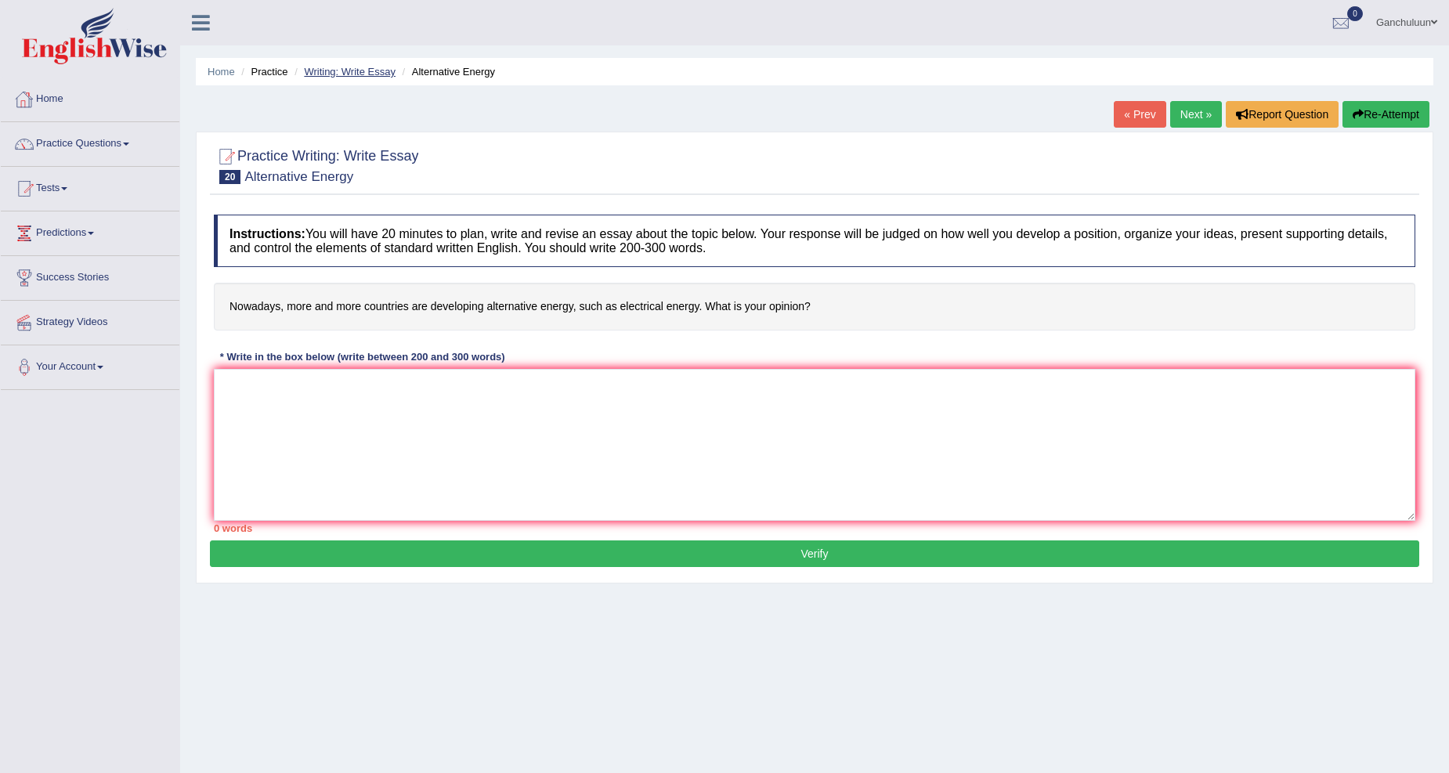
click at [378, 67] on link "Writing: Write Essay" at bounding box center [350, 72] width 92 height 12
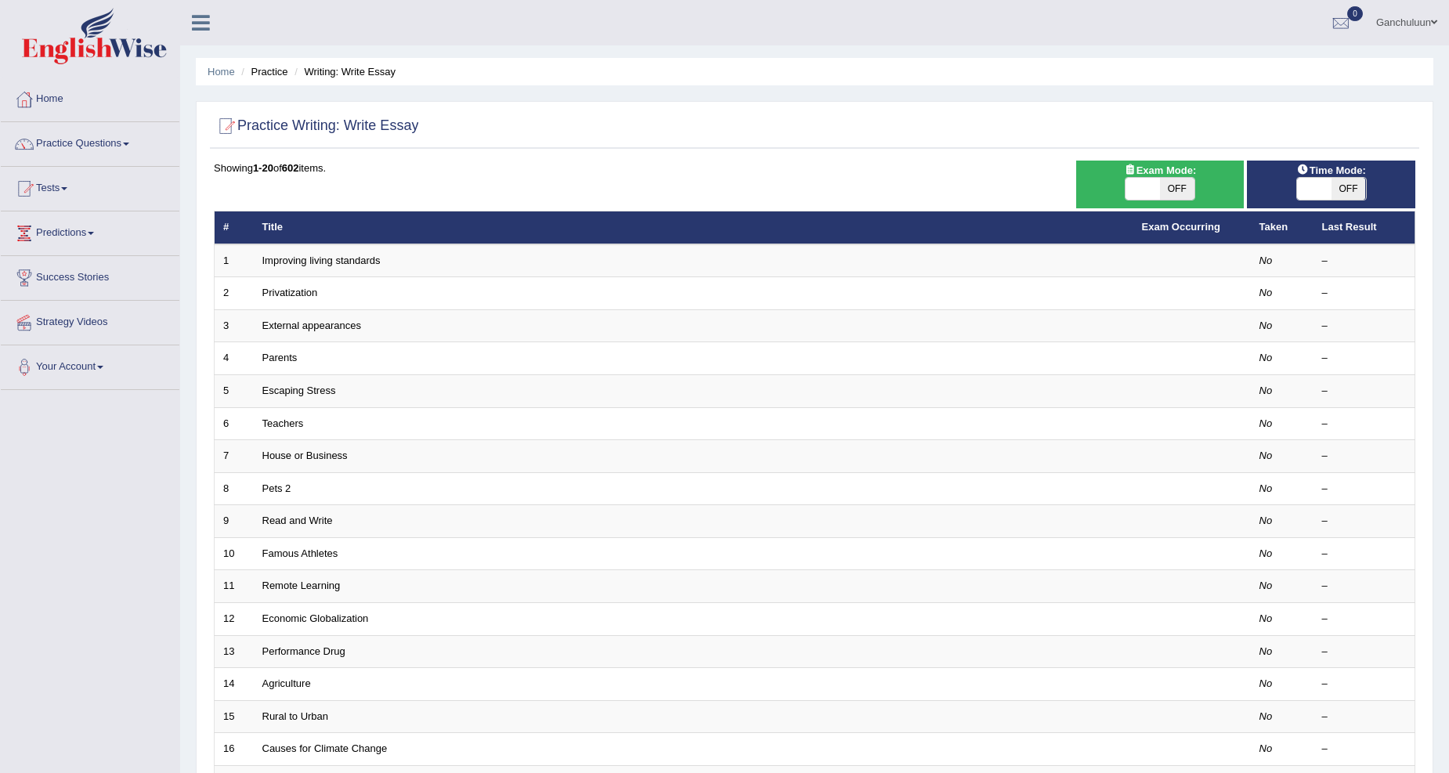
click at [1359, 189] on span "OFF" at bounding box center [1349, 189] width 34 height 22
checkbox input "true"
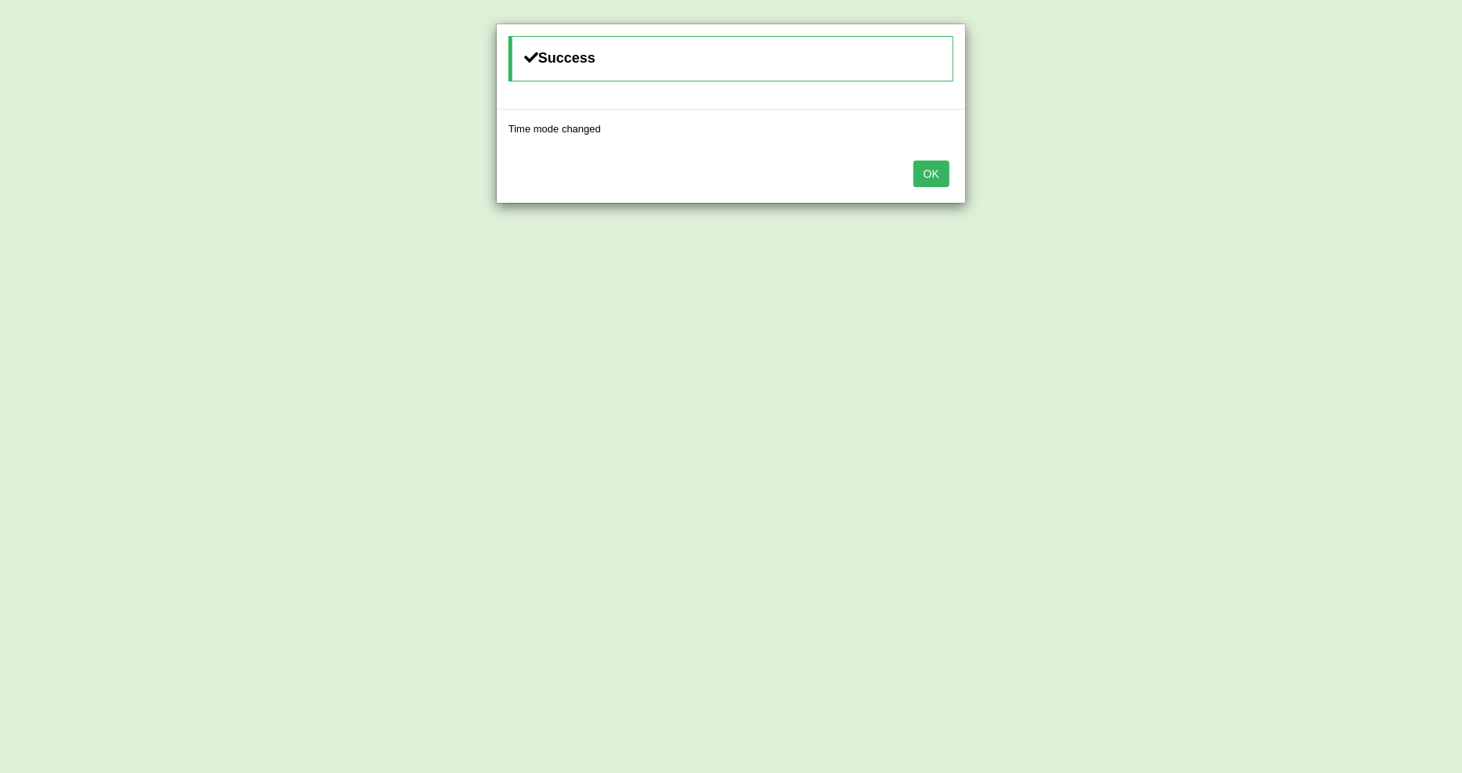
click at [926, 183] on button "OK" at bounding box center [931, 174] width 36 height 27
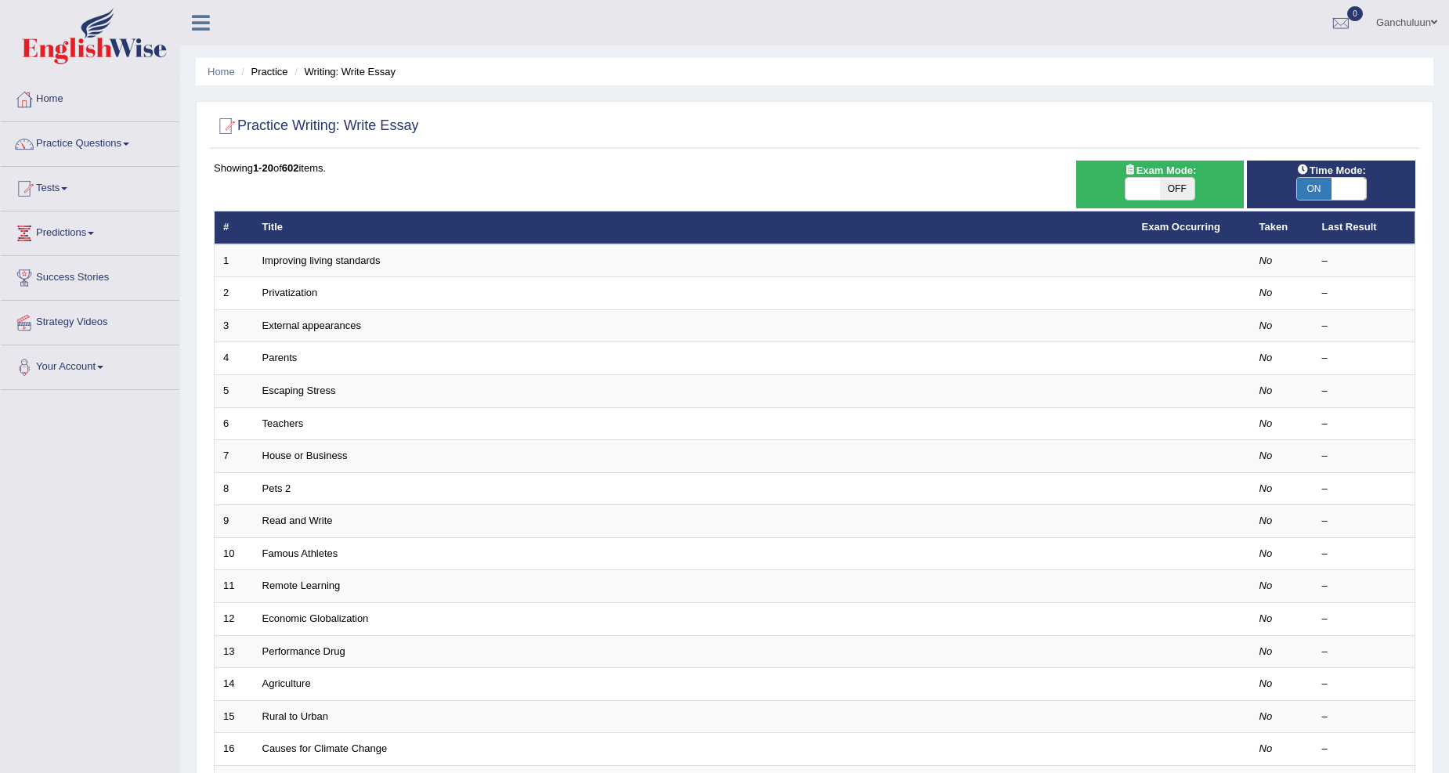
scroll to position [263, 0]
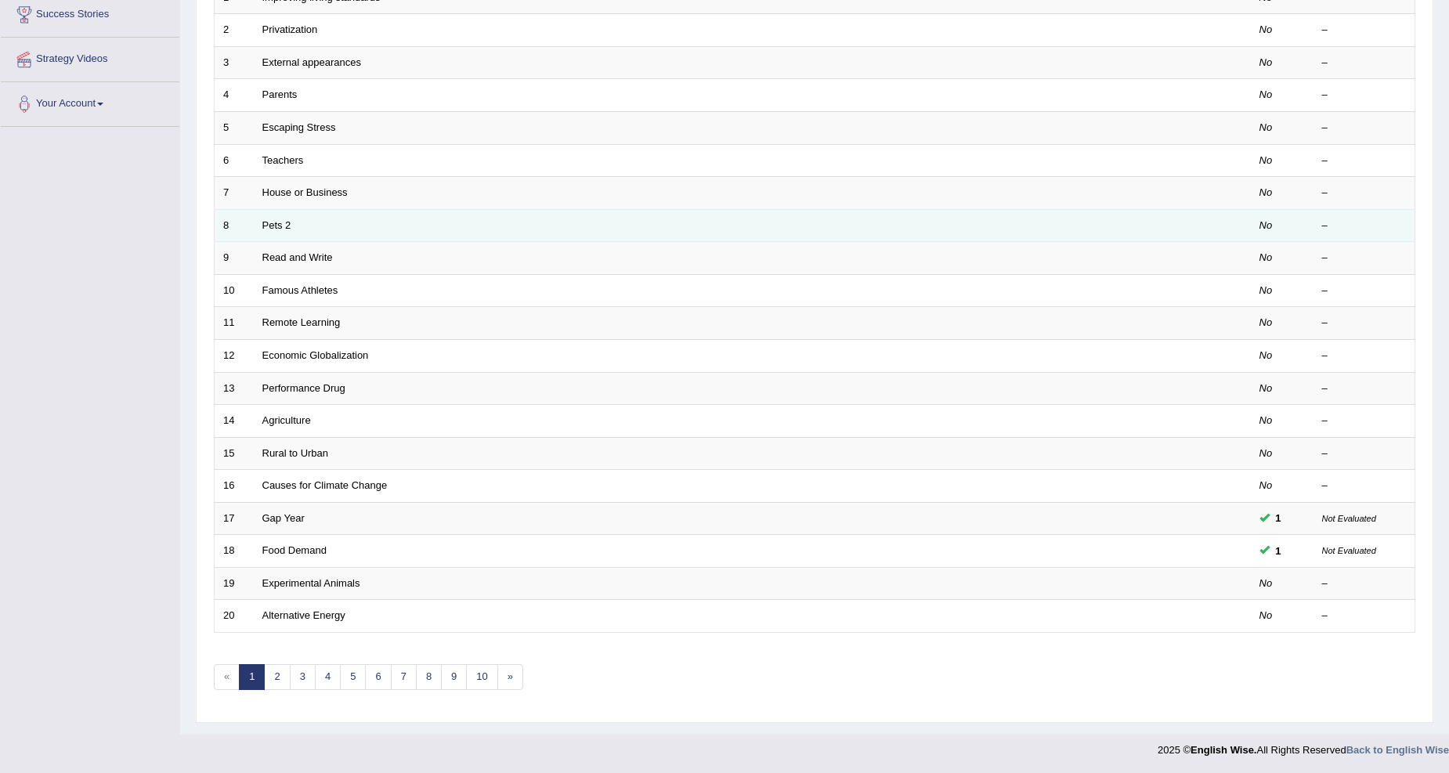
click at [302, 215] on td "Pets 2" at bounding box center [694, 225] width 880 height 33
click at [277, 227] on link "Pets 2" at bounding box center [276, 225] width 29 height 12
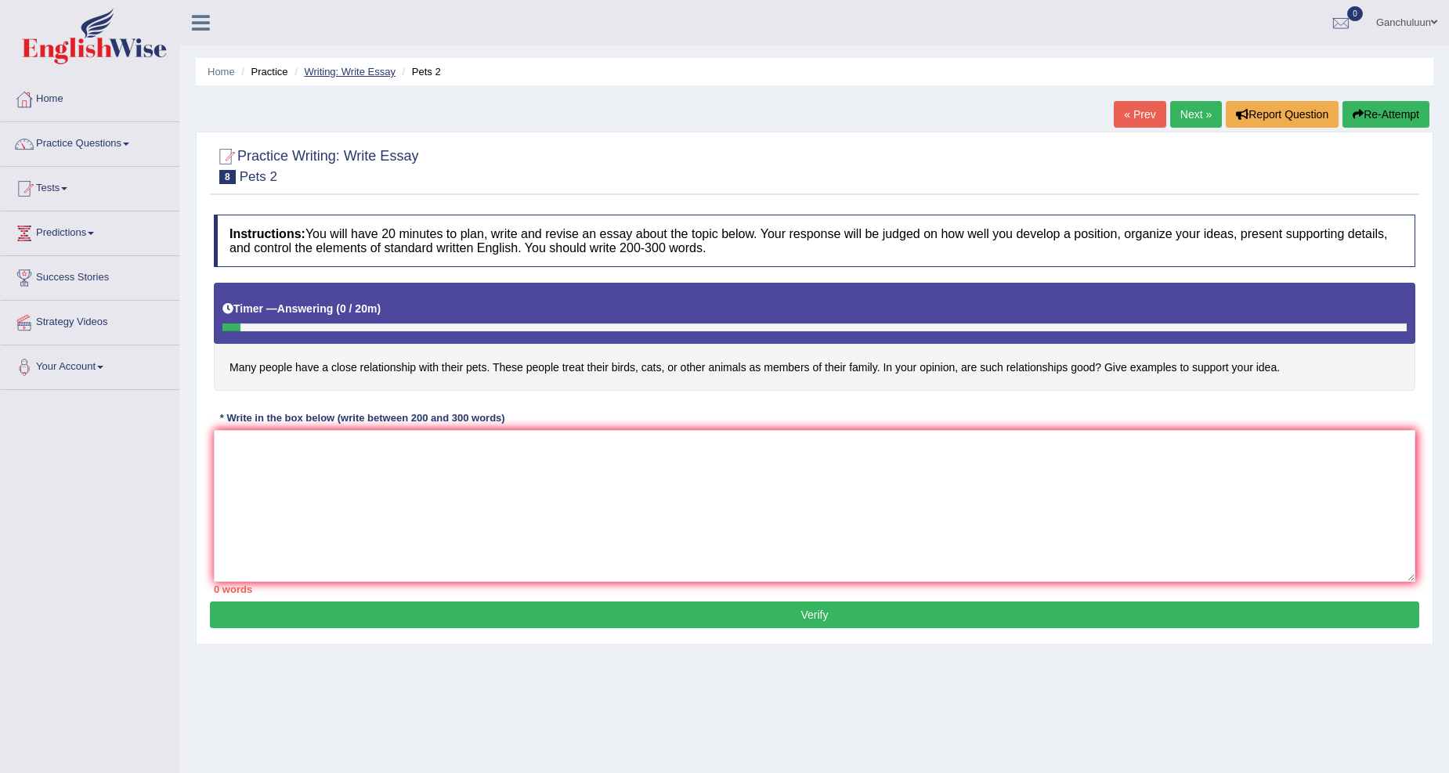
click at [338, 67] on link "Writing: Write Essay" at bounding box center [350, 72] width 92 height 12
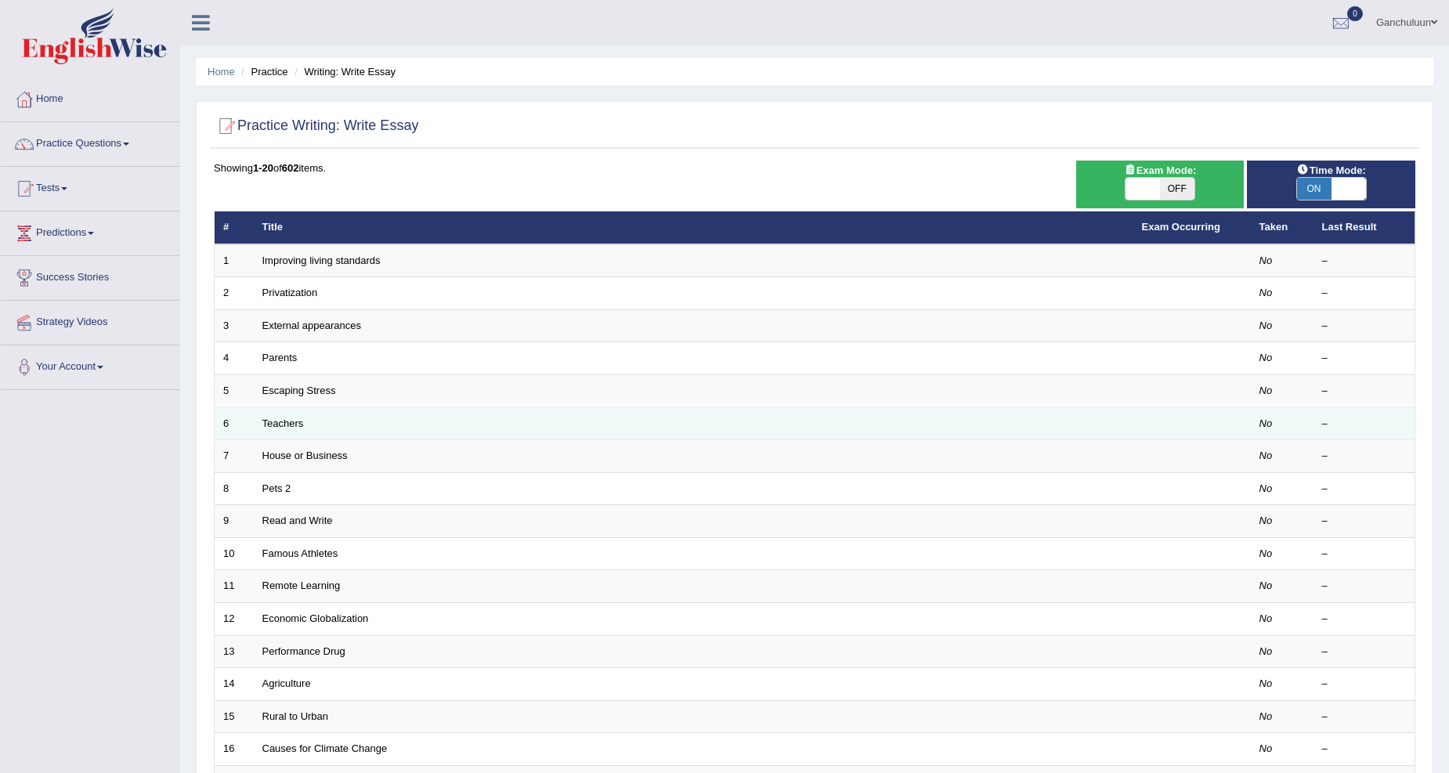
scroll to position [263, 0]
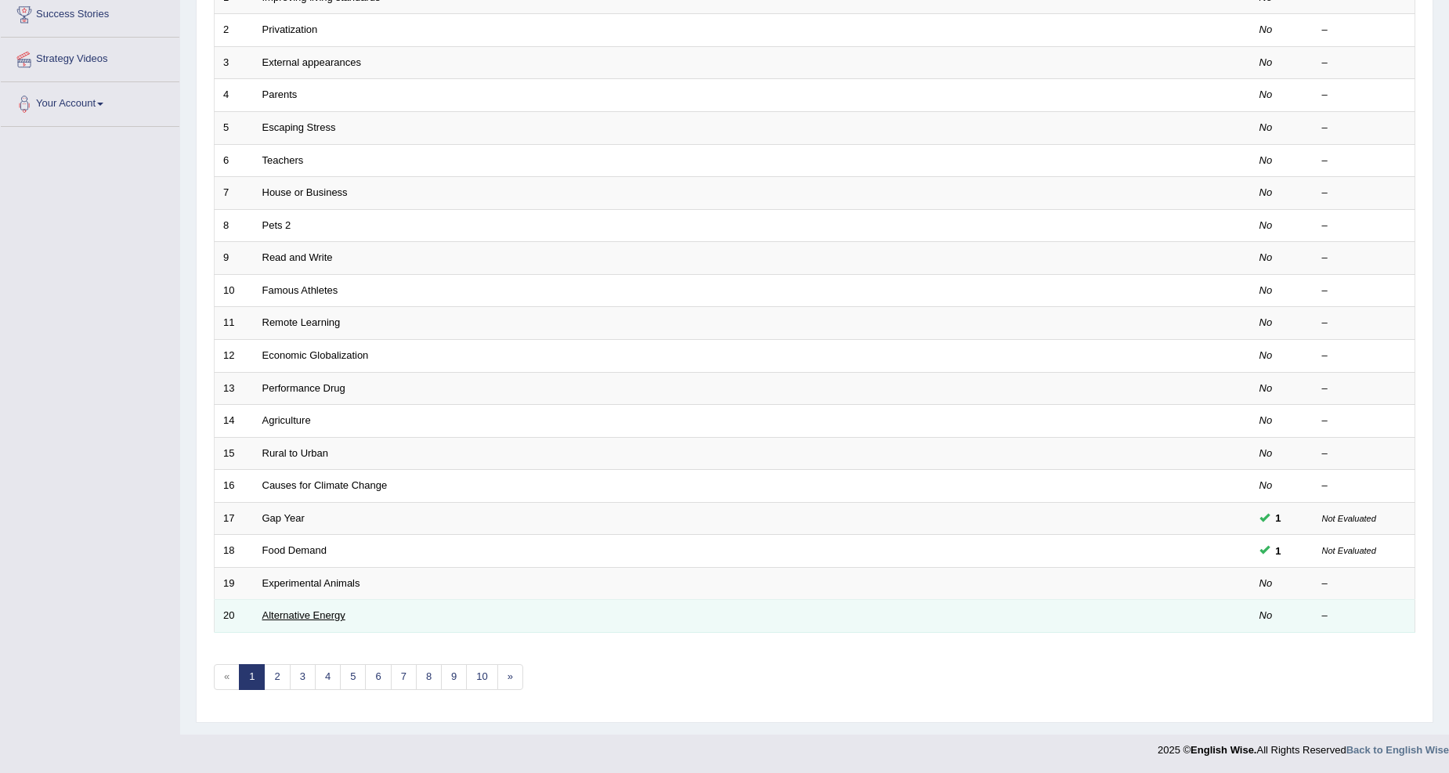
click at [298, 613] on link "Alternative Energy" at bounding box center [303, 616] width 83 height 12
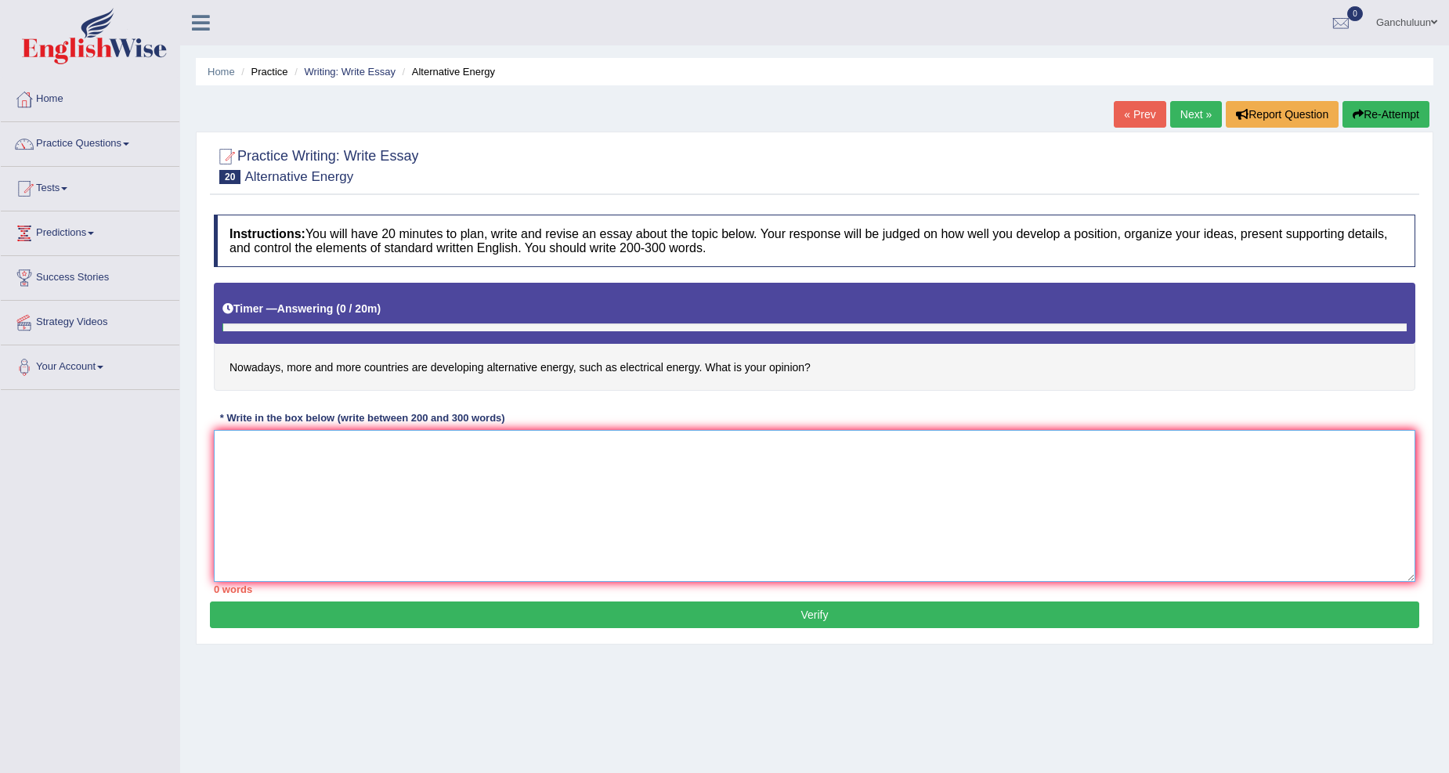
click at [335, 468] on textarea at bounding box center [815, 506] width 1202 height 152
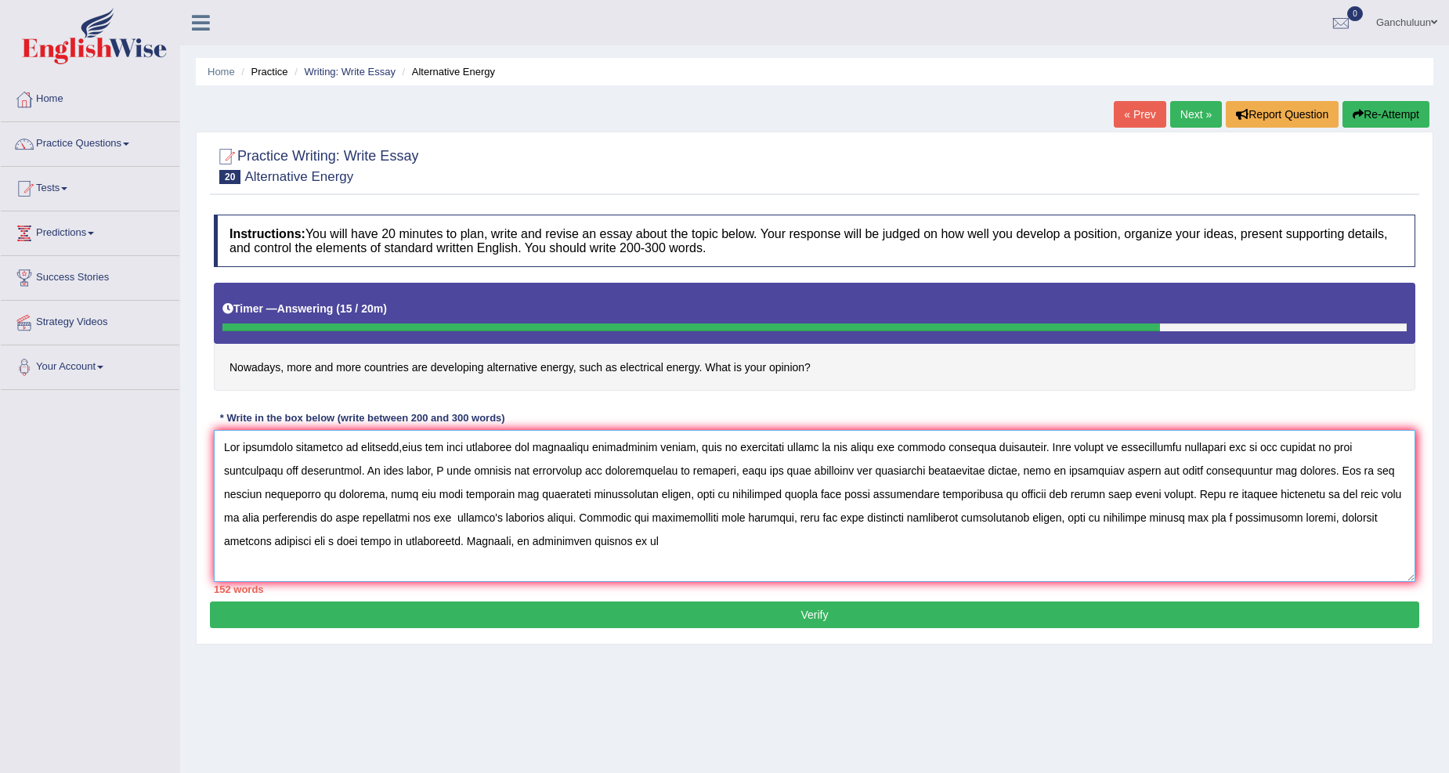
type textarea "The icreasing influence of nowadays,more and more countries are developing alte…"
click at [1403, 20] on link "Ganchuluun" at bounding box center [1407, 20] width 85 height 41
click at [1316, 202] on link "Log out" at bounding box center [1363, 204] width 169 height 36
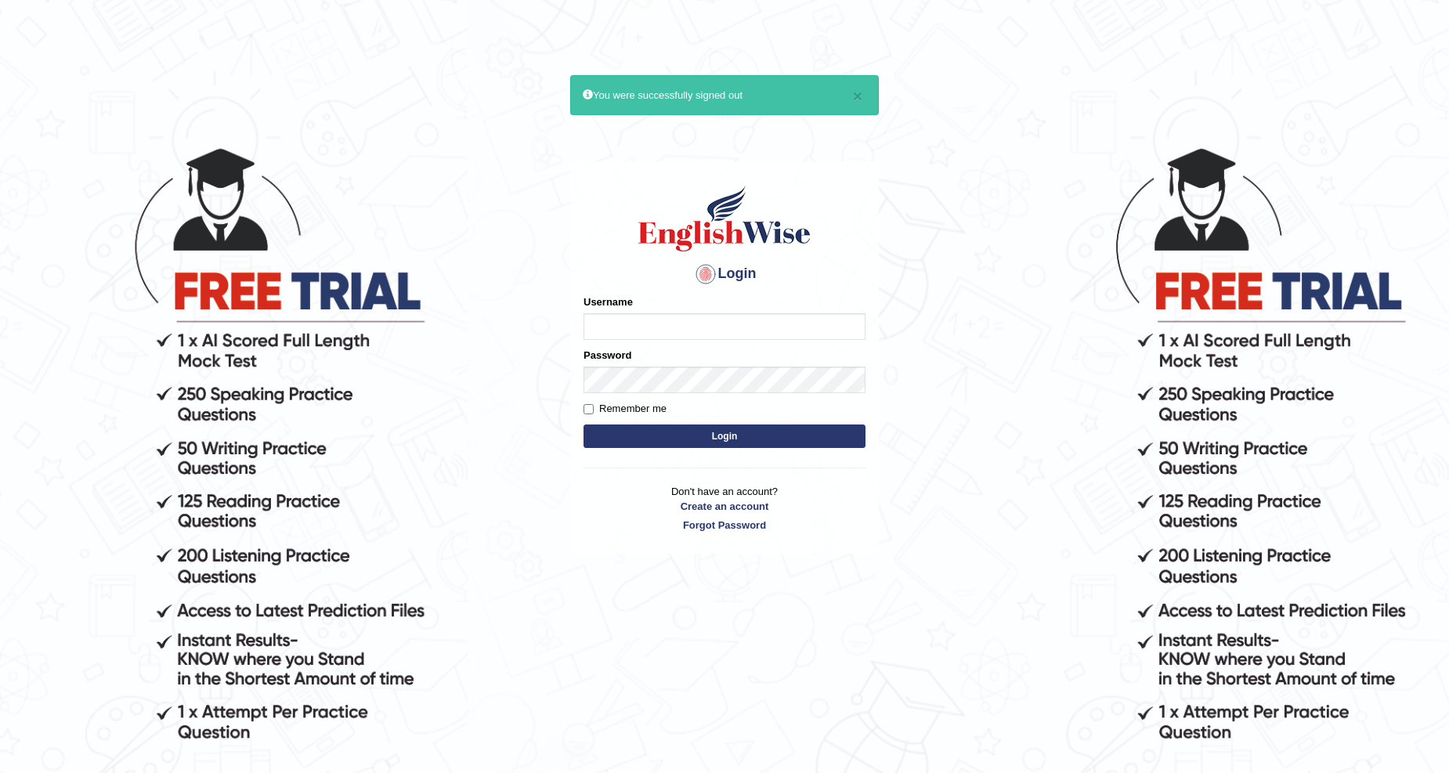
click at [205, 719] on body "× You were successfully signed out Login Please fix the following errors: Usern…" at bounding box center [724, 459] width 1449 height 773
